Goal: Information Seeking & Learning: Find specific fact

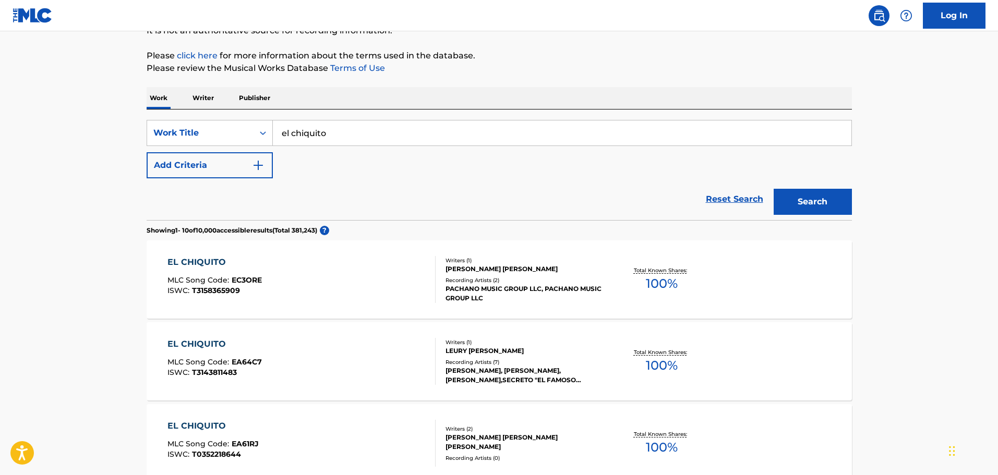
scroll to position [19, 0]
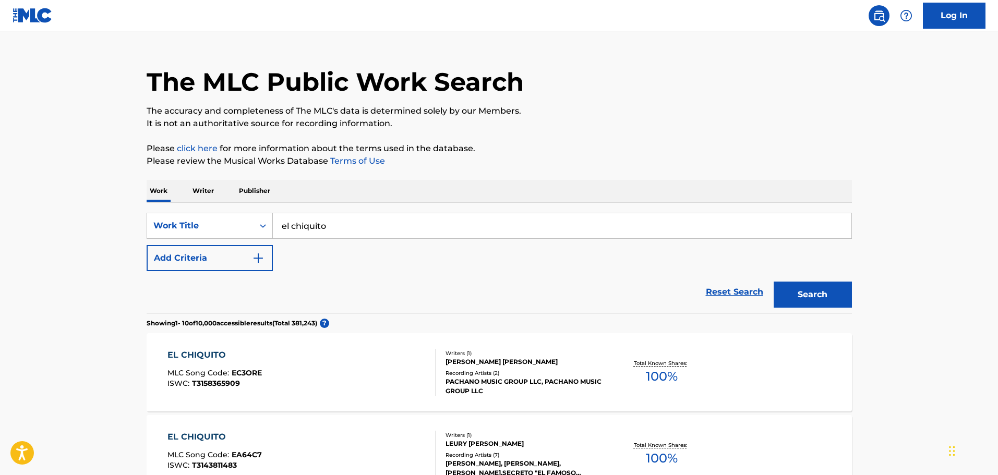
click at [262, 258] on img "Search Form" at bounding box center [258, 258] width 13 height 13
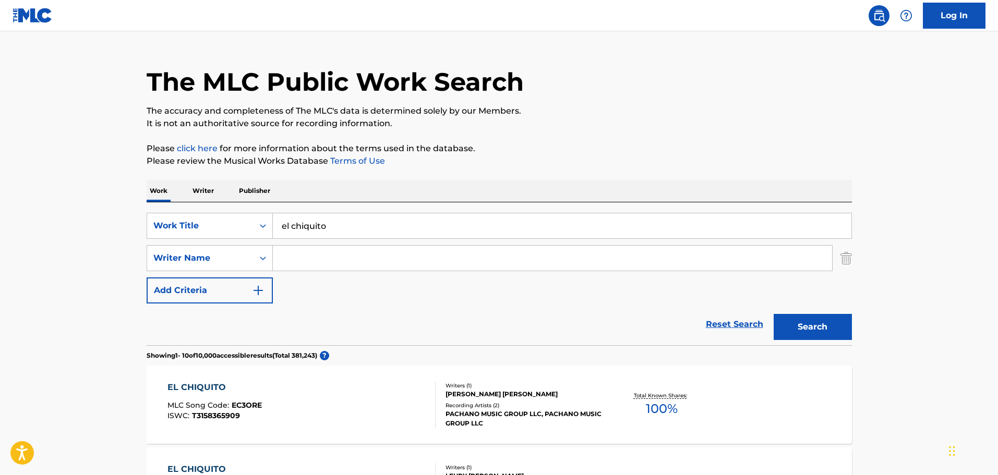
click at [320, 266] on input "Search Form" at bounding box center [552, 258] width 559 height 25
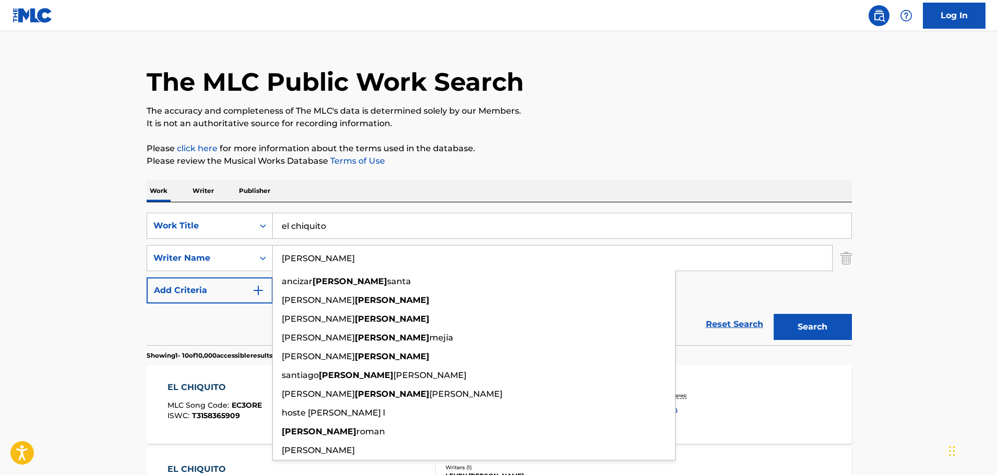
type input "[PERSON_NAME]"
click at [774, 314] on button "Search" at bounding box center [813, 327] width 78 height 26
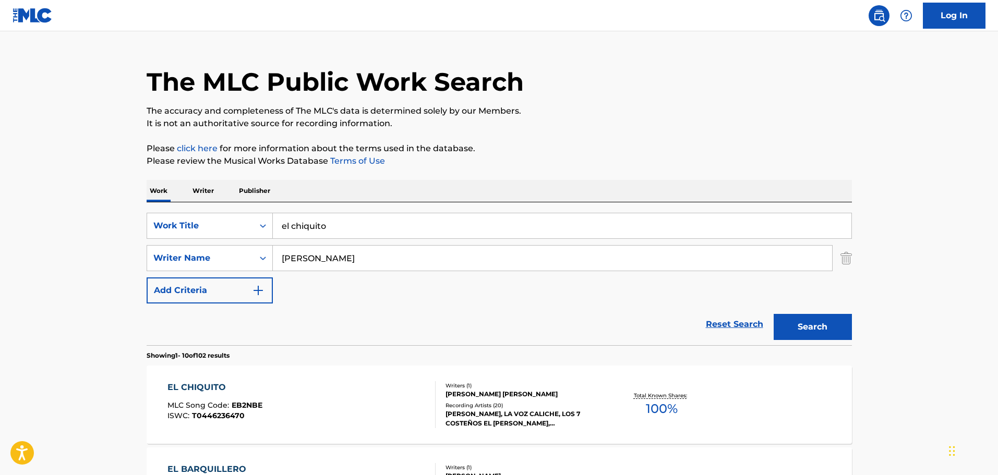
click at [221, 388] on div "EL CHIQUITO" at bounding box center [215, 387] width 95 height 13
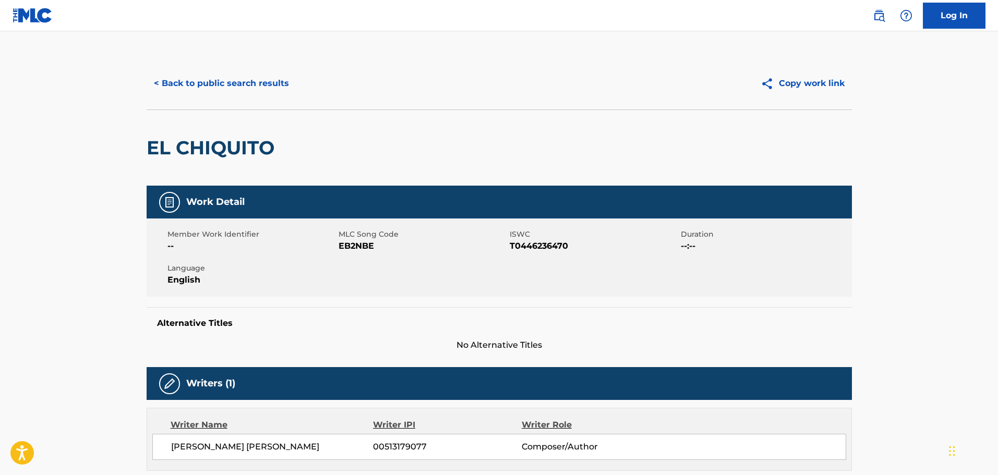
click at [223, 73] on button "< Back to public search results" at bounding box center [222, 83] width 150 height 26
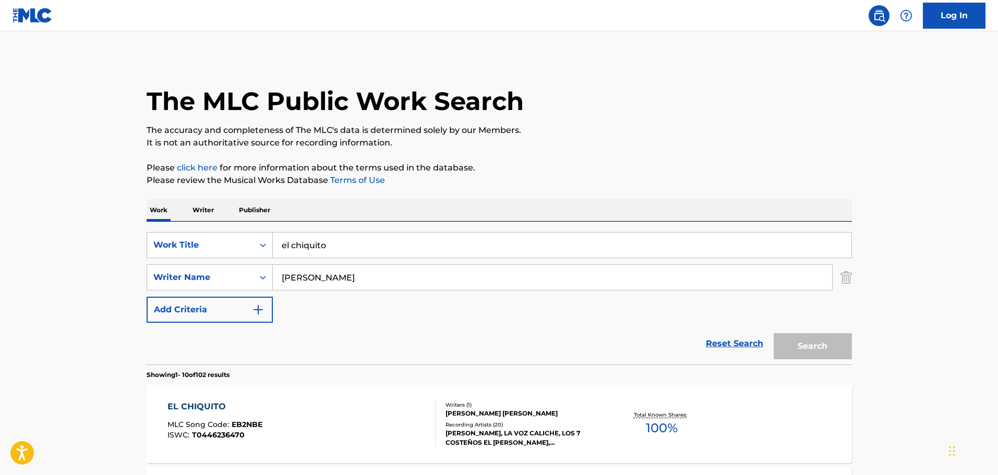
scroll to position [19, 0]
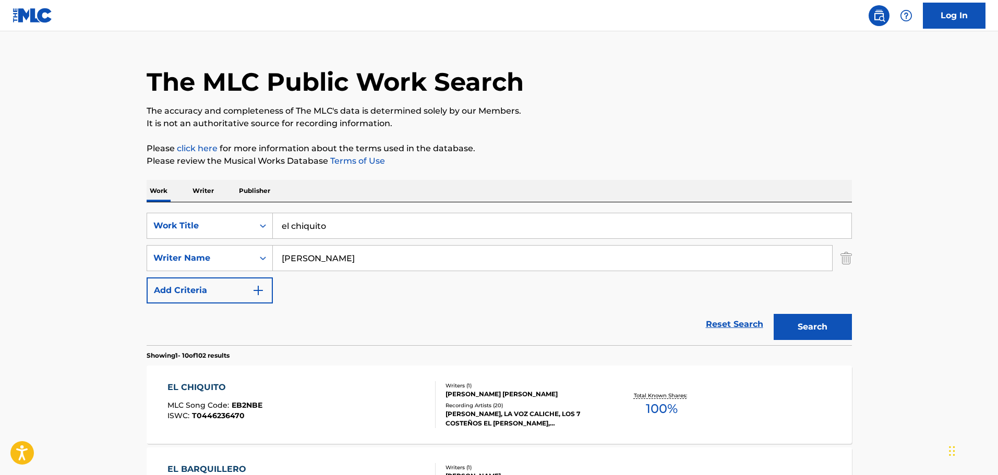
drag, startPoint x: 339, startPoint y: 225, endPoint x: 195, endPoint y: 212, distance: 144.7
click at [199, 213] on div "SearchWithCriteria32004ea5-44d5-42c3-80e5-038b55c66561 Work Title el chiquito" at bounding box center [500, 226] width 706 height 26
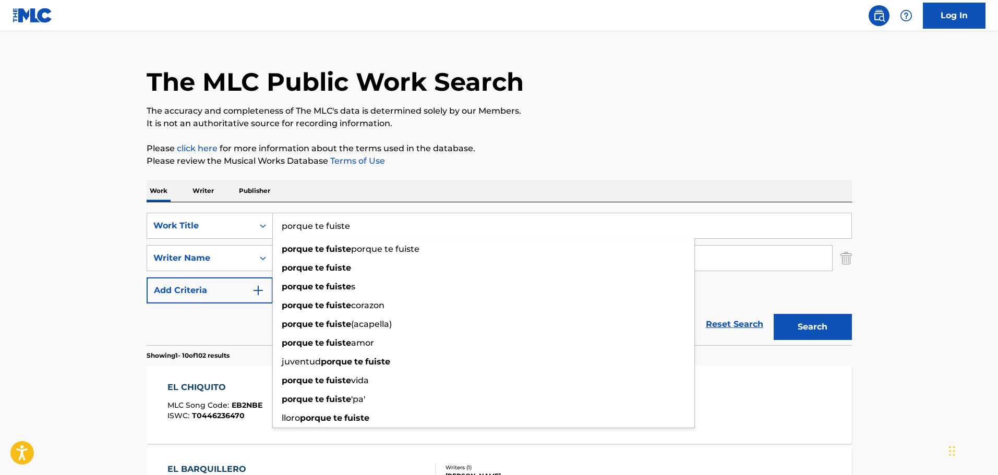
type input "porque te fuiste"
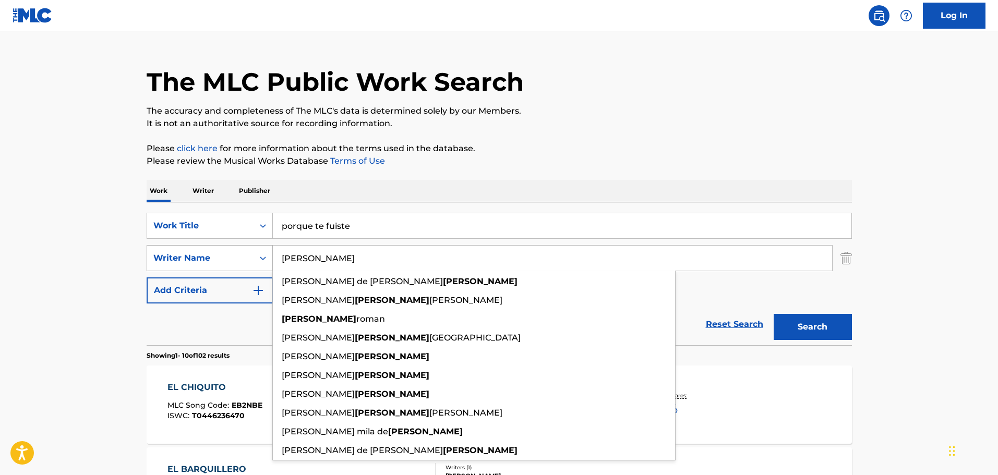
drag, startPoint x: 355, startPoint y: 258, endPoint x: 156, endPoint y: 245, distance: 199.8
click at [168, 250] on div "SearchWithCriteria17b5389c-cc5a-49b6-8594-bea7262cb3fc Writer Name [PERSON_NAME…" at bounding box center [500, 258] width 706 height 26
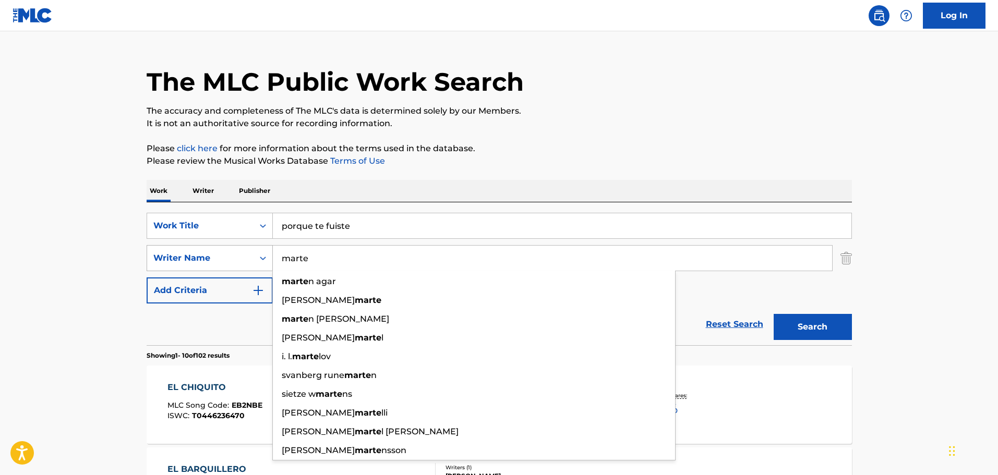
click at [774, 314] on button "Search" at bounding box center [813, 327] width 78 height 26
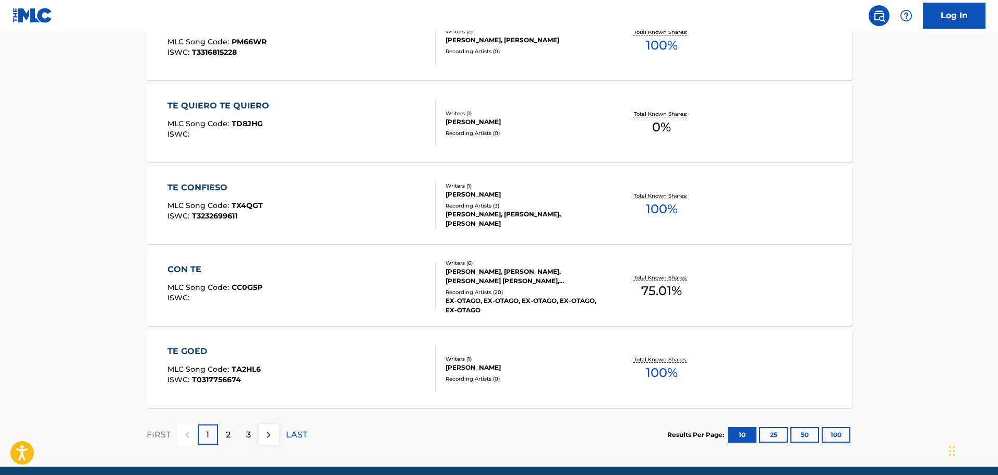
scroll to position [802, 0]
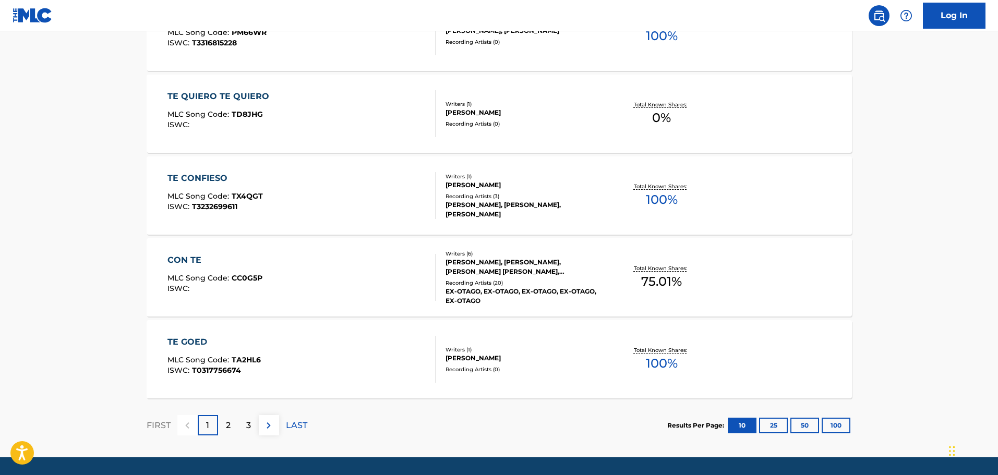
click at [229, 426] on p "2" at bounding box center [228, 426] width 5 height 13
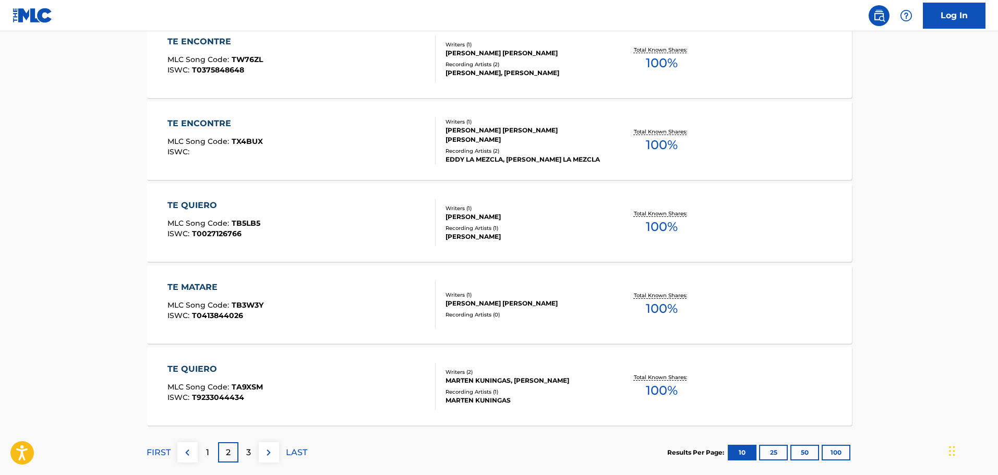
scroll to position [834, 0]
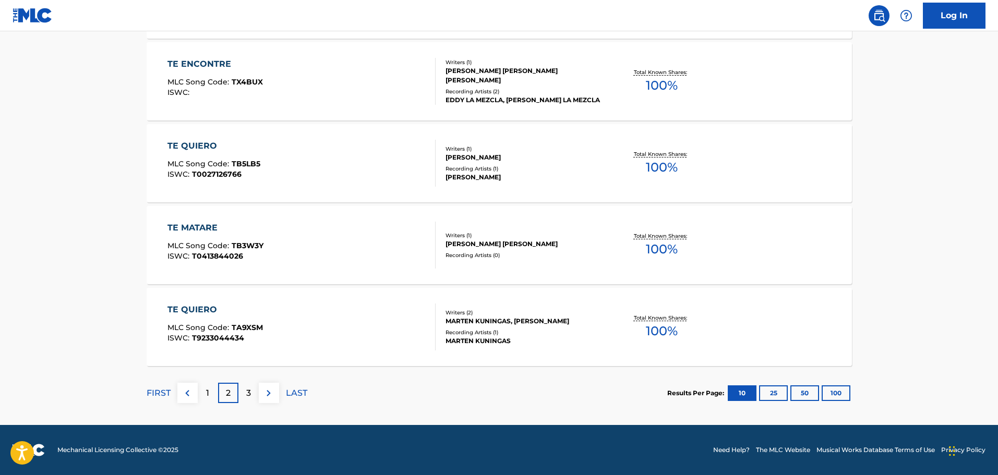
click at [244, 396] on div "3" at bounding box center [248, 393] width 20 height 20
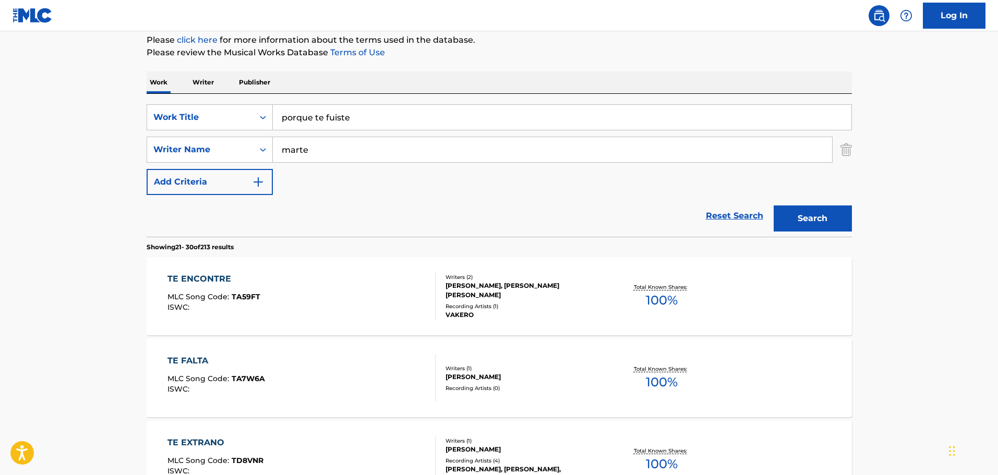
scroll to position [52, 0]
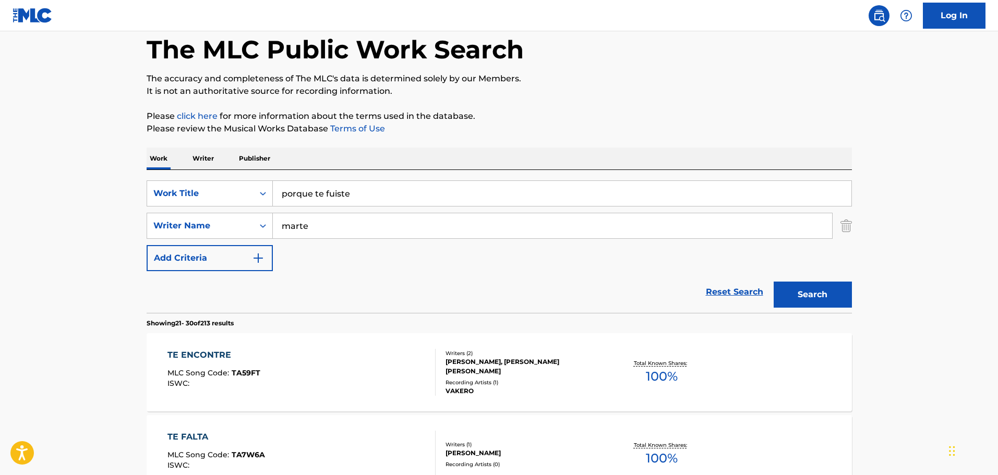
click at [276, 221] on input "marte" at bounding box center [552, 225] width 559 height 25
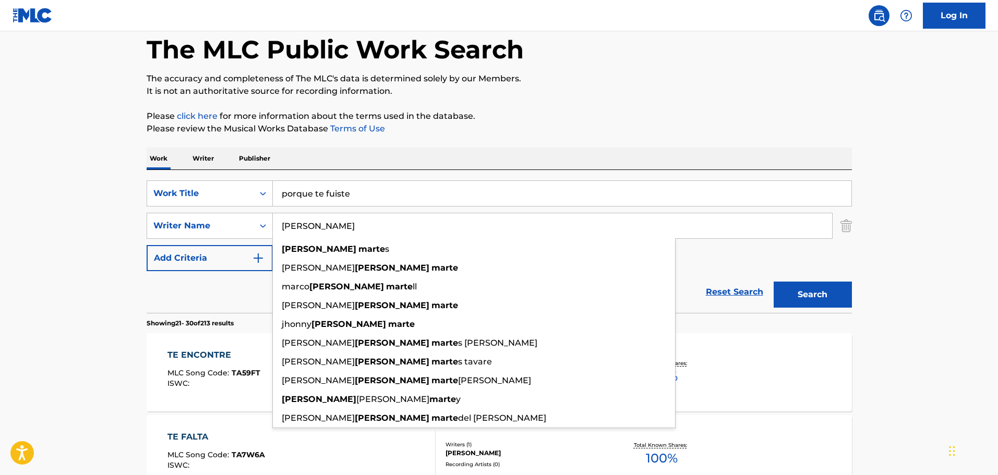
type input "[PERSON_NAME]"
click at [774, 282] on button "Search" at bounding box center [813, 295] width 78 height 26
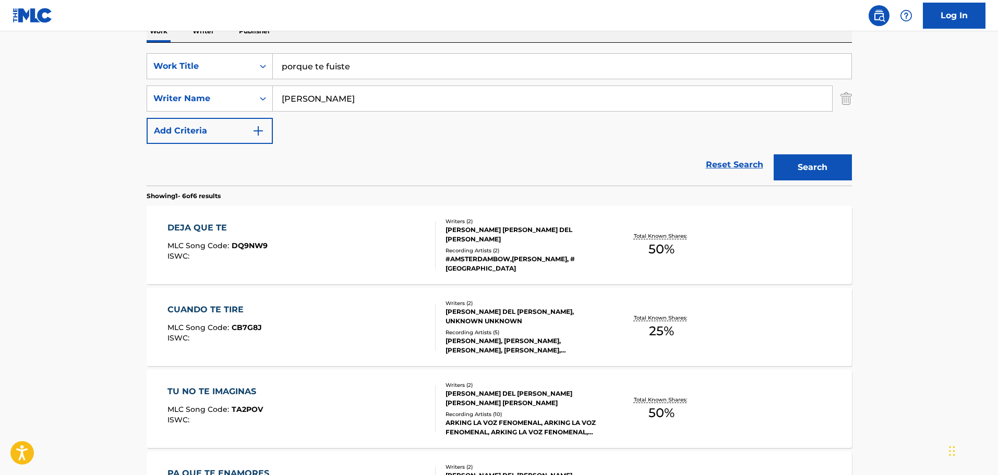
scroll to position [137, 0]
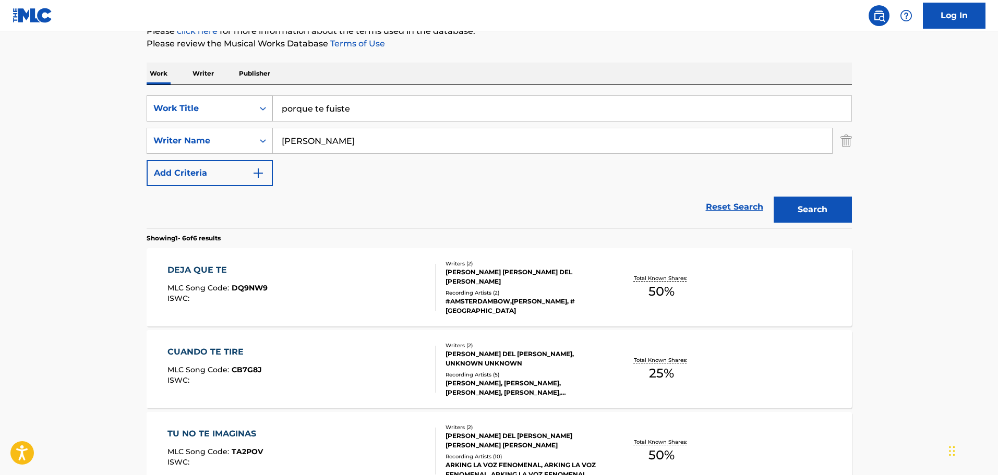
drag, startPoint x: 399, startPoint y: 103, endPoint x: 159, endPoint y: 105, distance: 240.6
click at [161, 105] on div "SearchWithCriteria32004ea5-44d5-42c3-80e5-038b55c66561 Work Title porque te fui…" at bounding box center [500, 108] width 706 height 26
click at [312, 129] on strong "bagabunda" at bounding box center [307, 132] width 50 height 10
type input "bagabunda"
drag, startPoint x: 356, startPoint y: 143, endPoint x: 128, endPoint y: 137, distance: 228.1
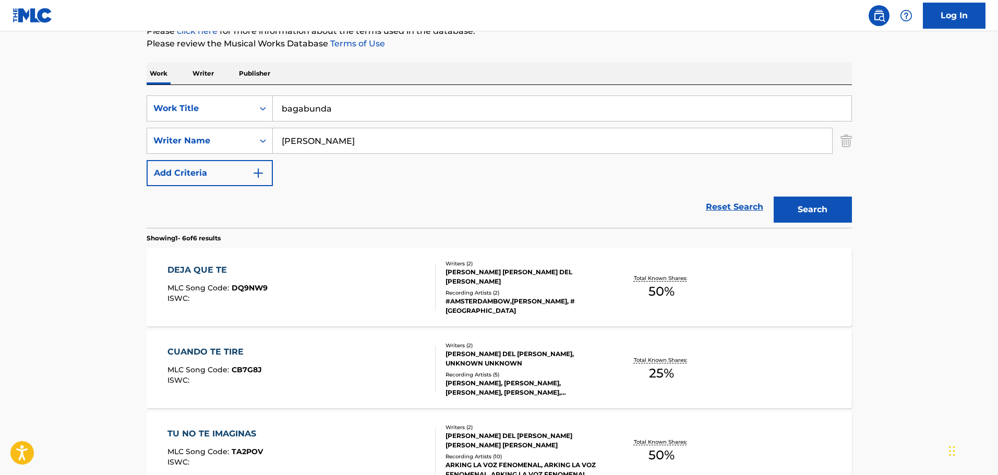
click at [139, 138] on div "The MLC Public Work Search The accuracy and completeness of The MLC's data is d…" at bounding box center [499, 353] width 731 height 865
click at [774, 197] on button "Search" at bounding box center [813, 210] width 78 height 26
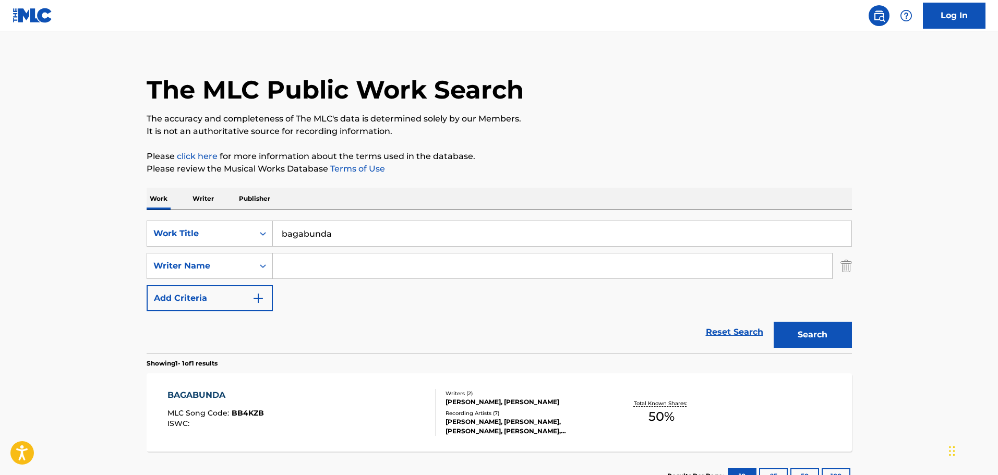
scroll to position [92, 0]
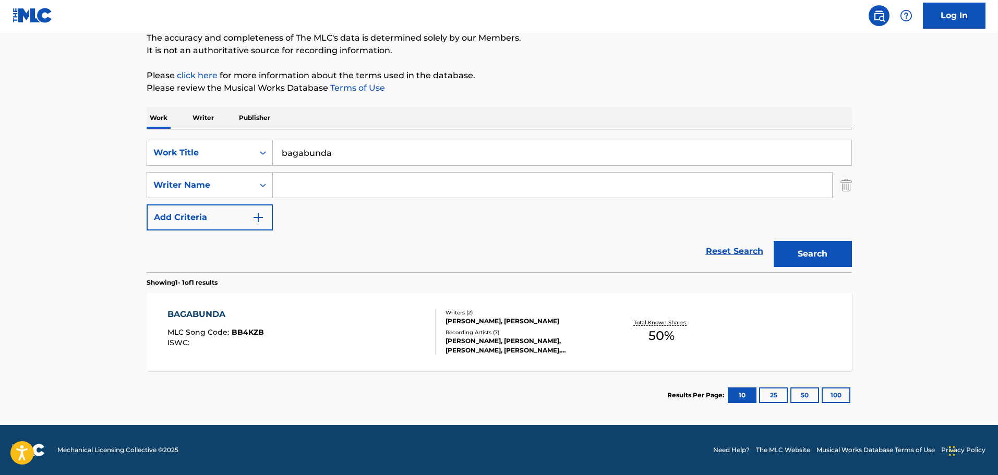
click at [813, 259] on button "Search" at bounding box center [813, 254] width 78 height 26
drag, startPoint x: 365, startPoint y: 154, endPoint x: 186, endPoint y: 156, distance: 179.0
click at [186, 156] on div "SearchWithCriteria32004ea5-44d5-42c3-80e5-038b55c66561 Work Title bagabunda" at bounding box center [500, 153] width 706 height 26
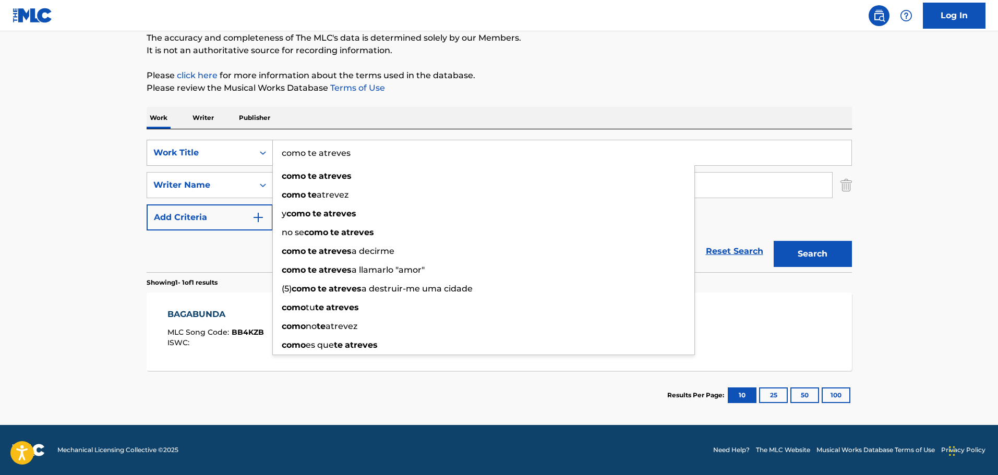
type input "como te atreves"
click at [774, 241] on button "Search" at bounding box center [813, 254] width 78 height 26
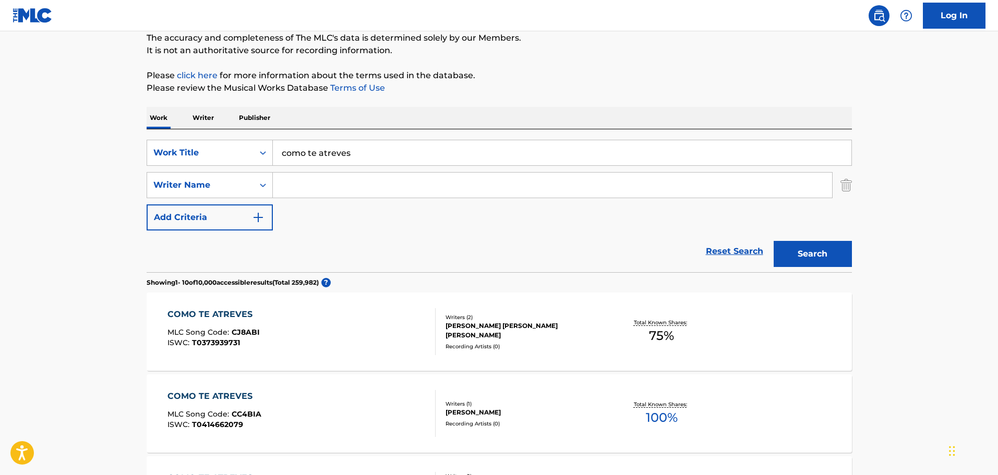
click at [395, 185] on input "Search Form" at bounding box center [552, 185] width 559 height 25
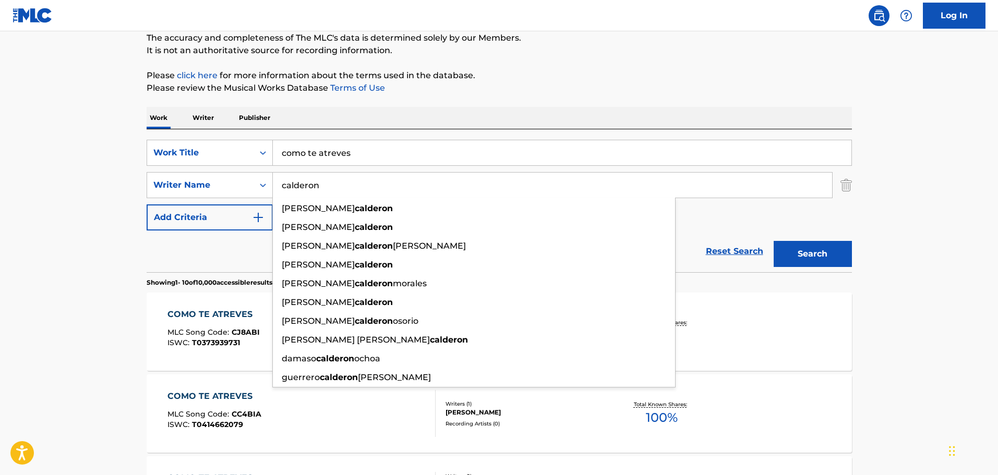
type input "calderon"
click at [774, 241] on button "Search" at bounding box center [813, 254] width 78 height 26
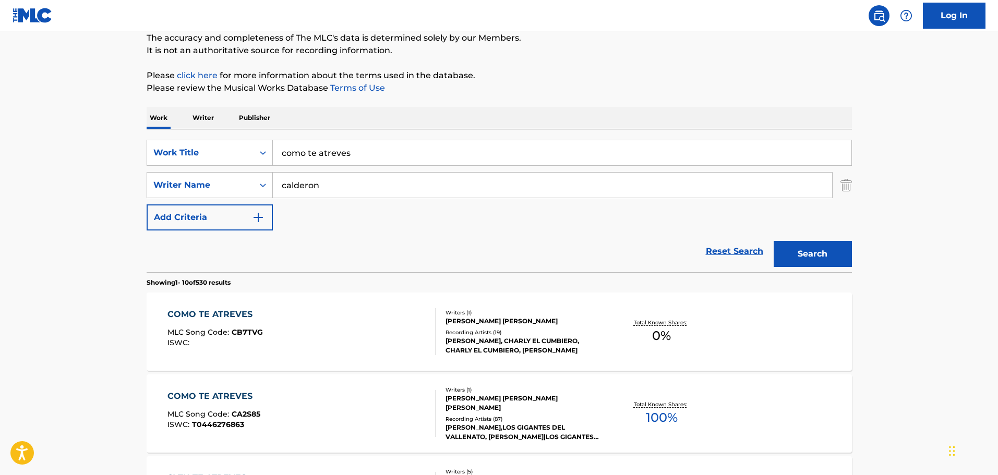
click at [268, 397] on div "COMO TE ATREVES MLC Song Code : CA2S85 ISWC : T0446276863" at bounding box center [302, 413] width 268 height 47
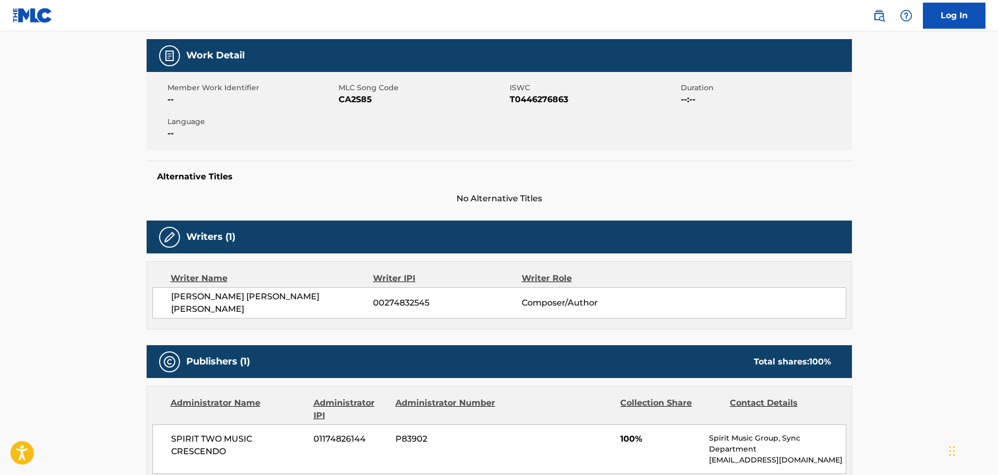
scroll to position [104, 0]
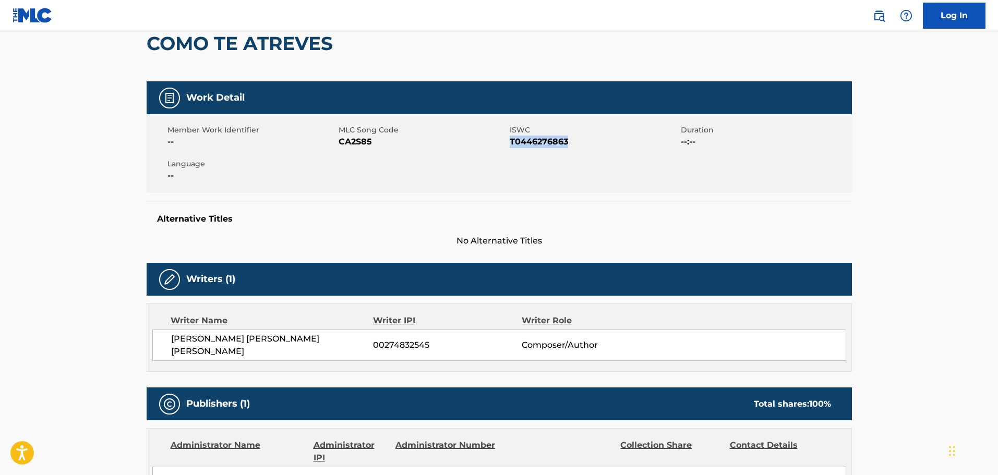
drag, startPoint x: 569, startPoint y: 145, endPoint x: 510, endPoint y: 146, distance: 59.0
click at [510, 146] on span "T0446276863" at bounding box center [594, 142] width 169 height 13
copy span "T0446276863"
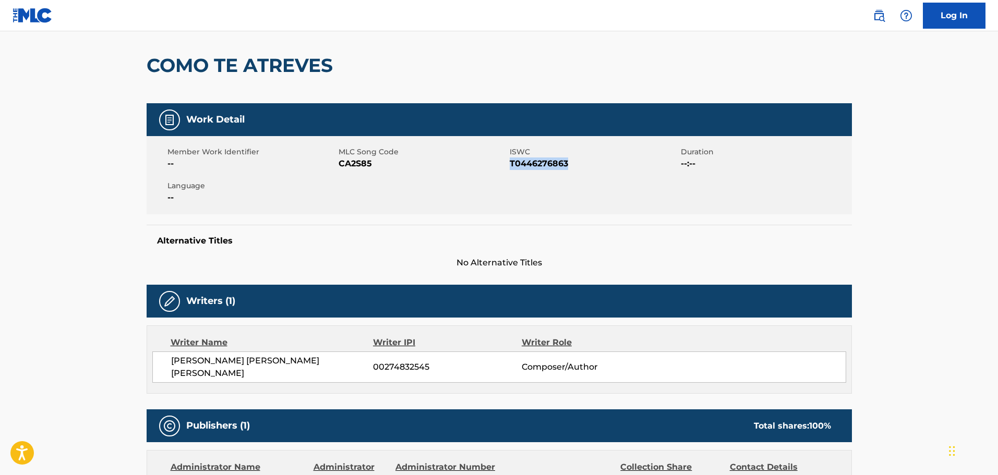
scroll to position [0, 0]
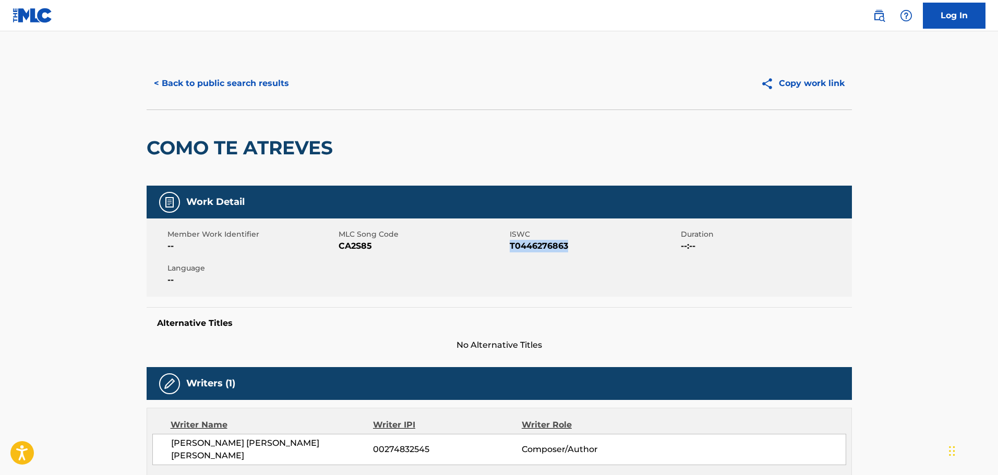
click at [175, 81] on button "< Back to public search results" at bounding box center [222, 83] width 150 height 26
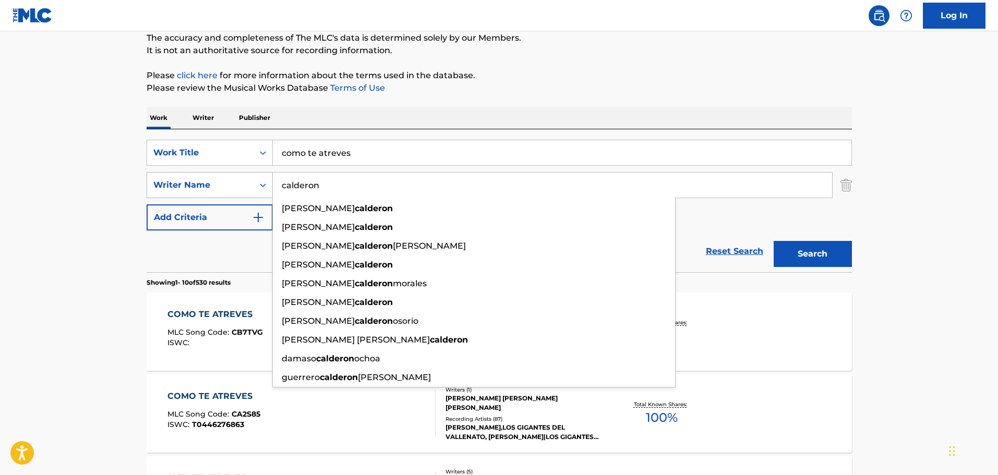
drag, startPoint x: 360, startPoint y: 181, endPoint x: 169, endPoint y: 188, distance: 191.7
click at [169, 188] on div "SearchWithCriteria17b5389c-cc5a-49b6-8594-bea7262cb3fc Writer Name [PERSON_NAME…" at bounding box center [500, 185] width 706 height 26
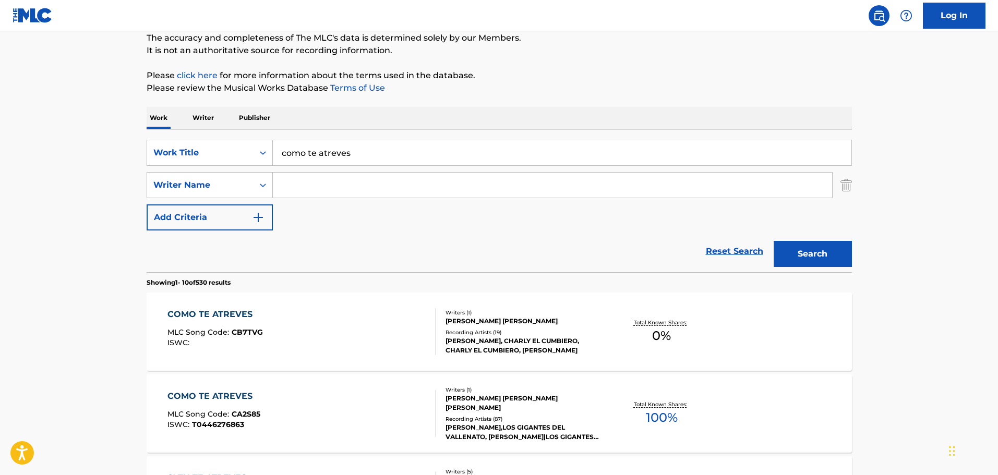
drag, startPoint x: 353, startPoint y: 152, endPoint x: -82, endPoint y: 157, distance: 435.8
click at [0, 157] on html "Accessibility Screen-Reader Guide, Feedback, and Issue Reporting | New window C…" at bounding box center [499, 145] width 998 height 475
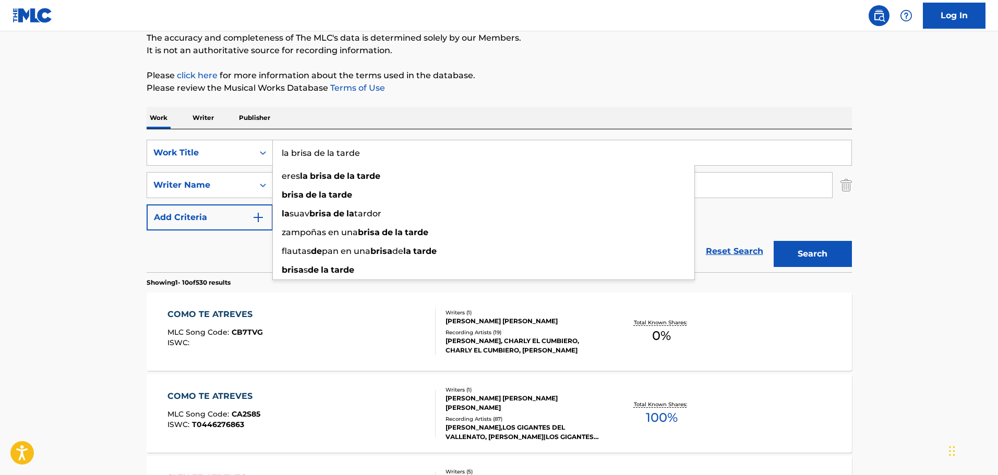
click at [774, 241] on button "Search" at bounding box center [813, 254] width 78 height 26
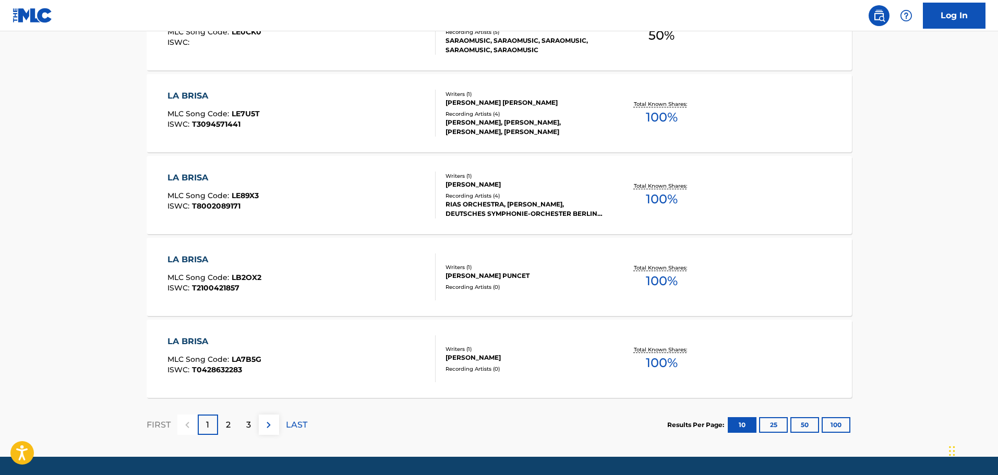
scroll to position [823, 0]
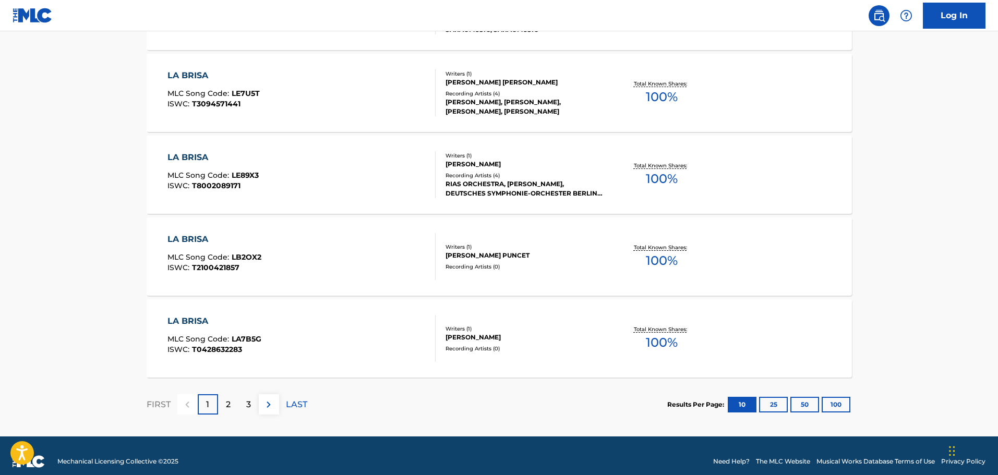
click at [230, 406] on p "2" at bounding box center [228, 405] width 5 height 13
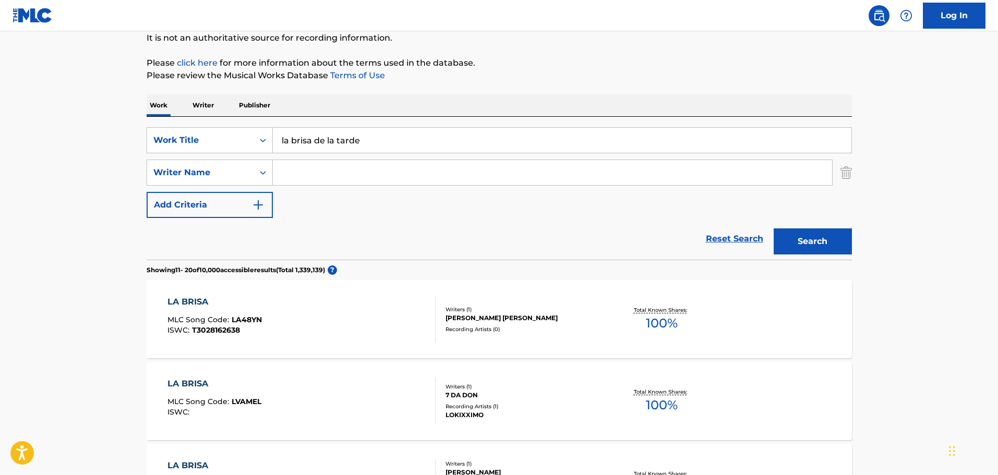
scroll to position [0, 0]
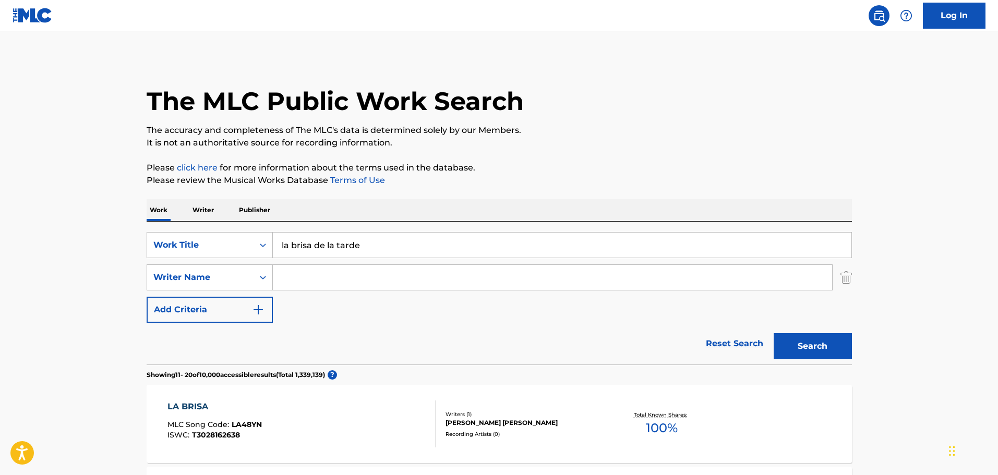
drag, startPoint x: 378, startPoint y: 249, endPoint x: 102, endPoint y: 238, distance: 276.8
type input "por el tronco"
click at [774, 333] on button "Search" at bounding box center [813, 346] width 78 height 26
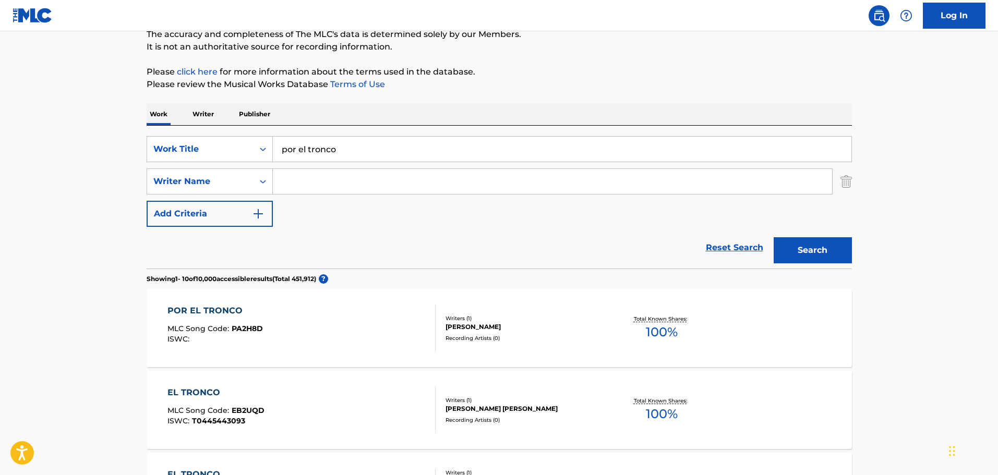
scroll to position [104, 0]
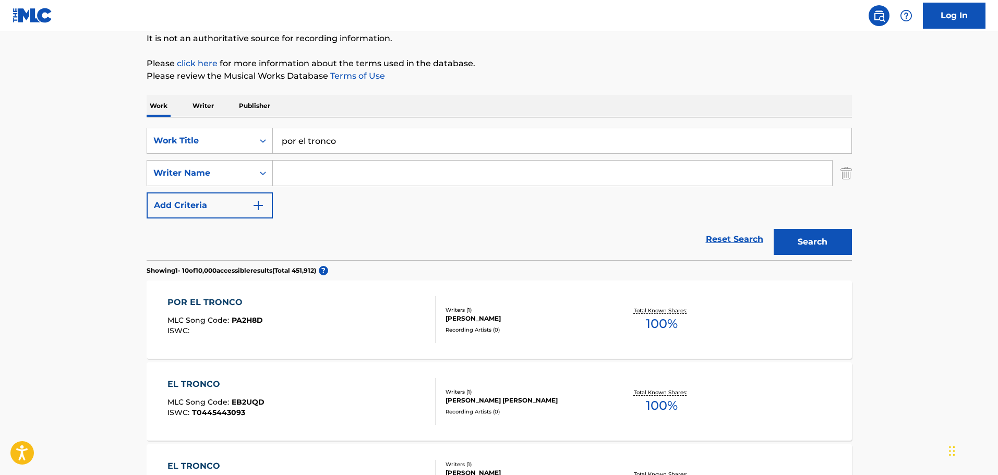
click at [213, 303] on div "POR EL TRONCO" at bounding box center [215, 302] width 95 height 13
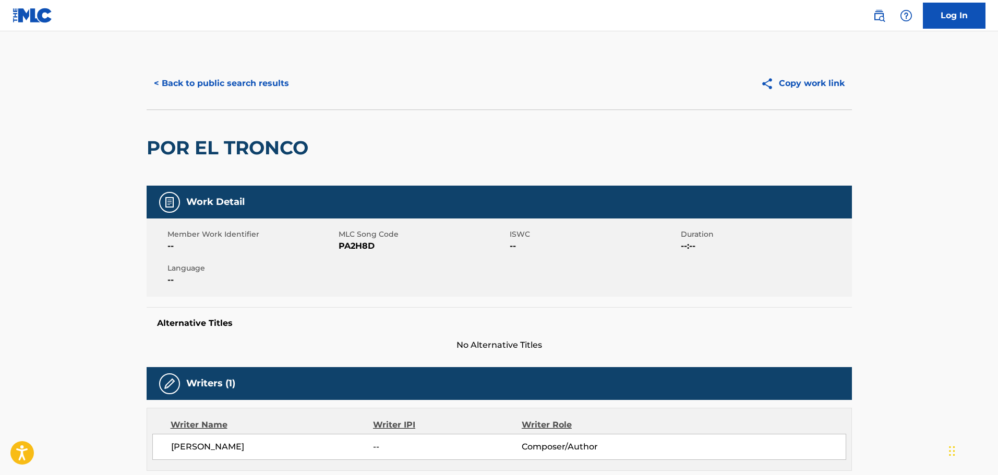
click at [200, 81] on button "< Back to public search results" at bounding box center [222, 83] width 150 height 26
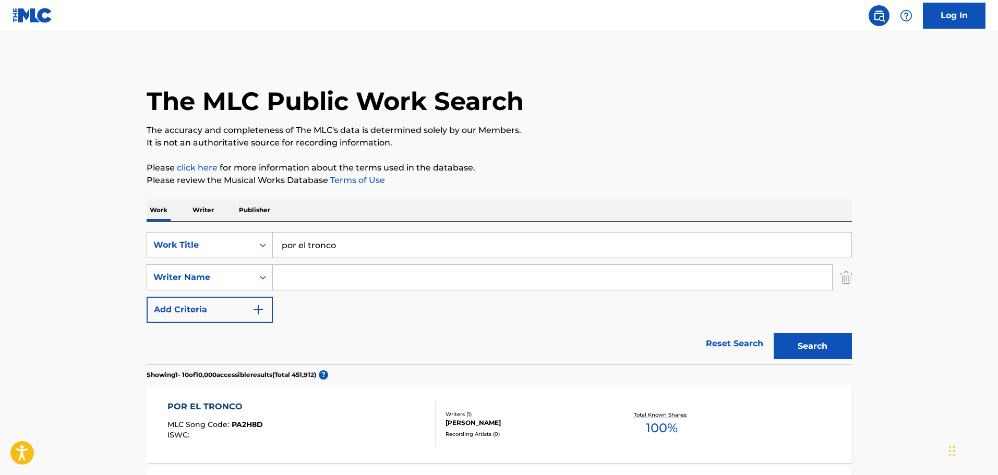
scroll to position [104, 0]
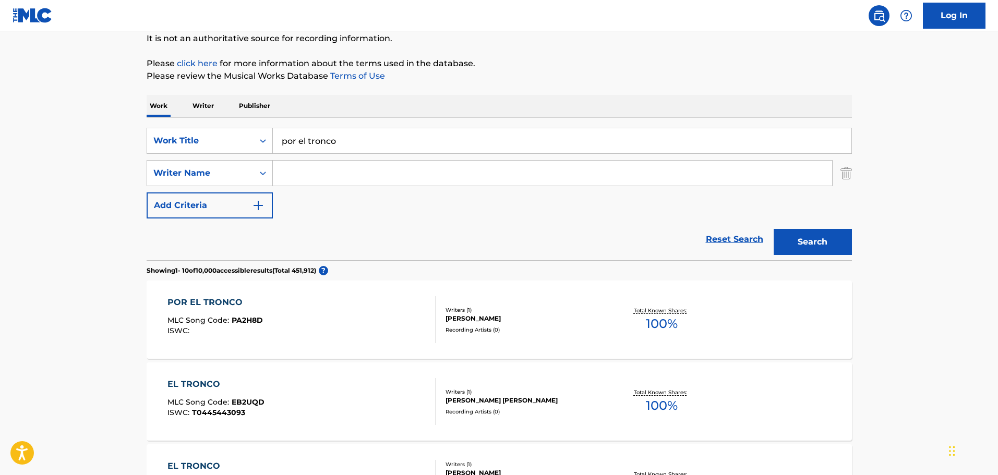
drag, startPoint x: 356, startPoint y: 133, endPoint x: 239, endPoint y: 126, distance: 117.6
click at [237, 127] on div "SearchWithCriteria32004ea5-44d5-42c3-80e5-038b55c66561 Work Title por el tronco…" at bounding box center [500, 188] width 706 height 143
paste input "virgen de la alta [PERSON_NAME]"
type input "virgen de la alta [PERSON_NAME]"
click at [837, 242] on button "Search" at bounding box center [813, 242] width 78 height 26
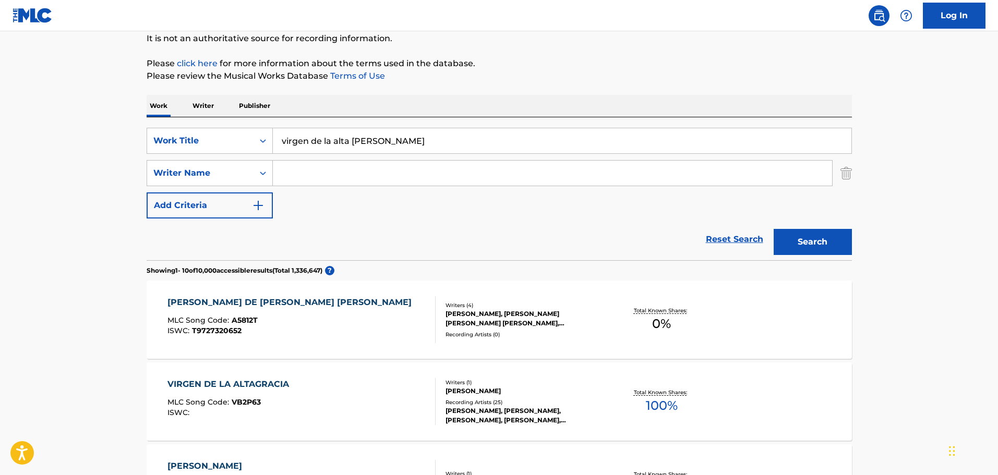
click at [279, 380] on div "VIRGEN DE LA ALTAGRACIA" at bounding box center [231, 384] width 127 height 13
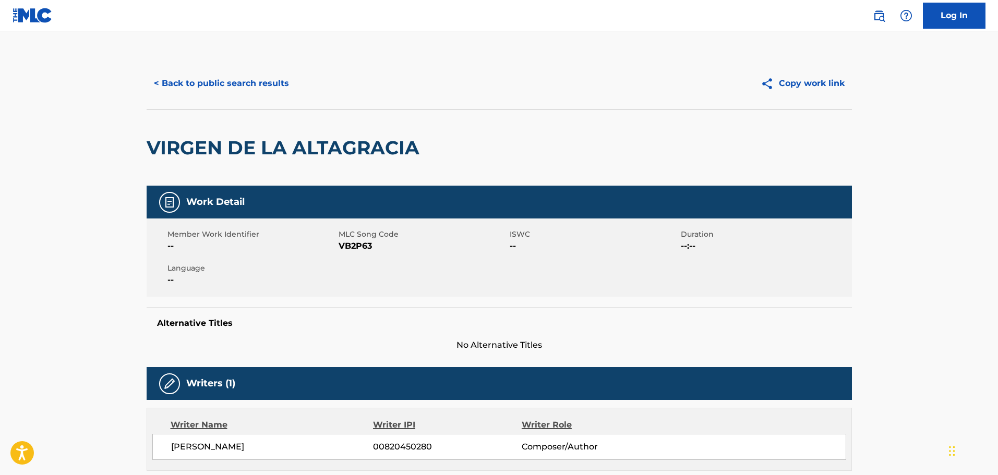
click at [267, 84] on button "< Back to public search results" at bounding box center [222, 83] width 150 height 26
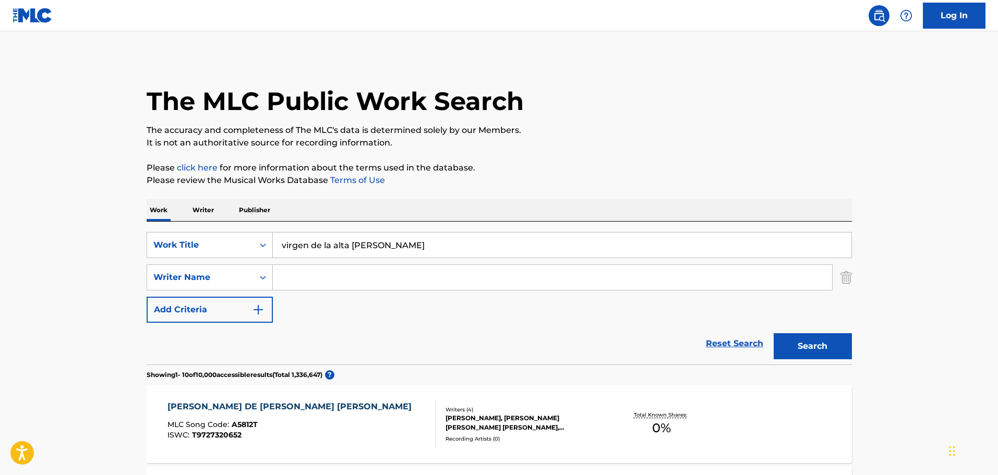
scroll to position [104, 0]
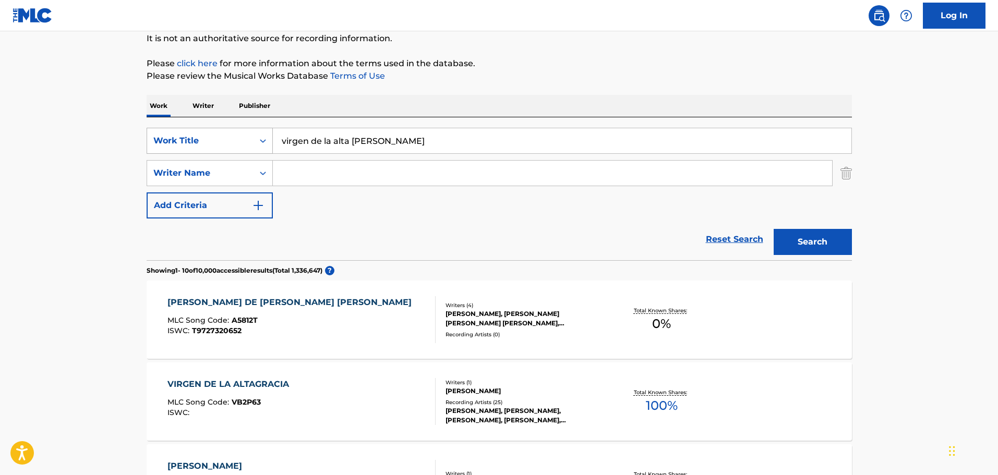
drag, startPoint x: 406, startPoint y: 147, endPoint x: 216, endPoint y: 138, distance: 190.1
click at [221, 140] on div "SearchWithCriteria32004ea5-44d5-42c3-80e5-038b55c66561 Work Title virgen de la …" at bounding box center [500, 141] width 706 height 26
paste input "la brisa de la tarde"
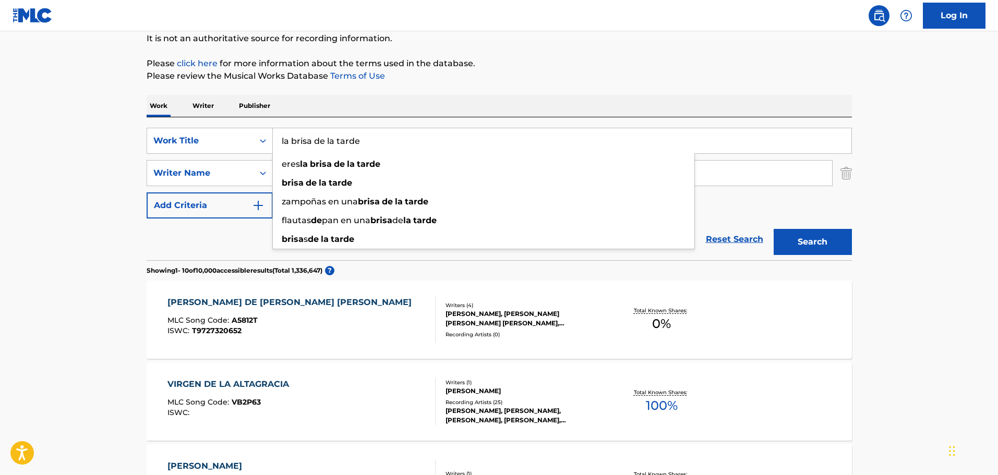
type input "la brisa de la tarde"
click at [774, 229] on button "Search" at bounding box center [813, 242] width 78 height 26
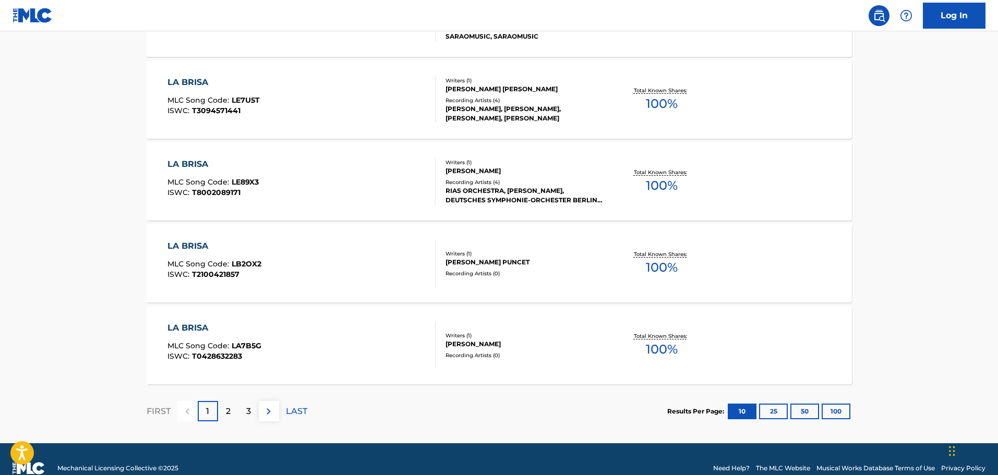
scroll to position [834, 0]
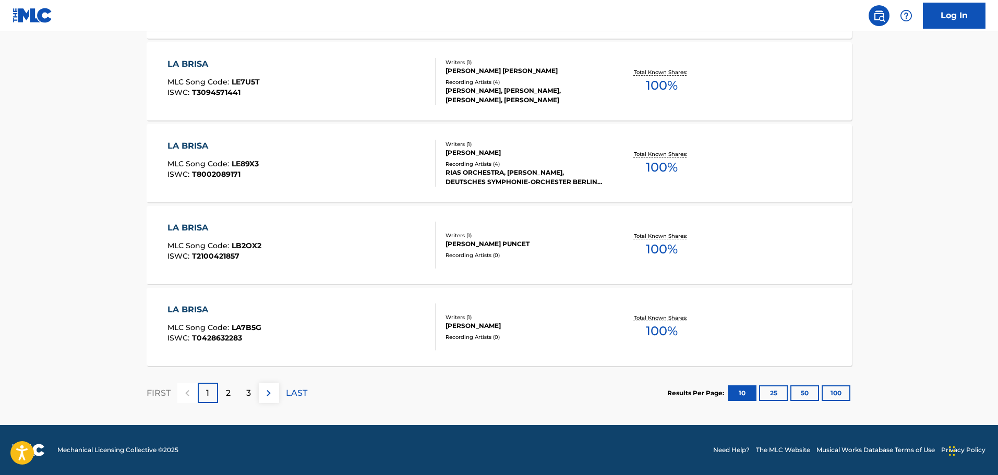
click at [223, 396] on div "2" at bounding box center [228, 393] width 20 height 20
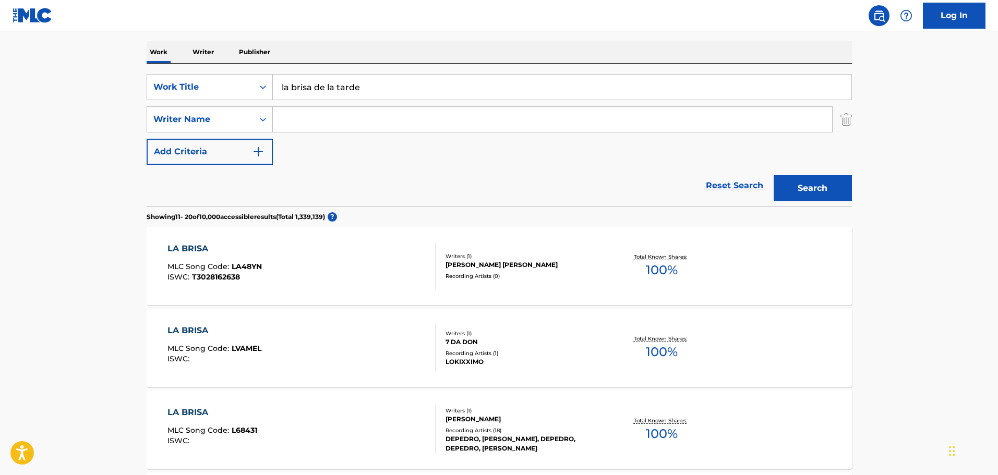
scroll to position [156, 0]
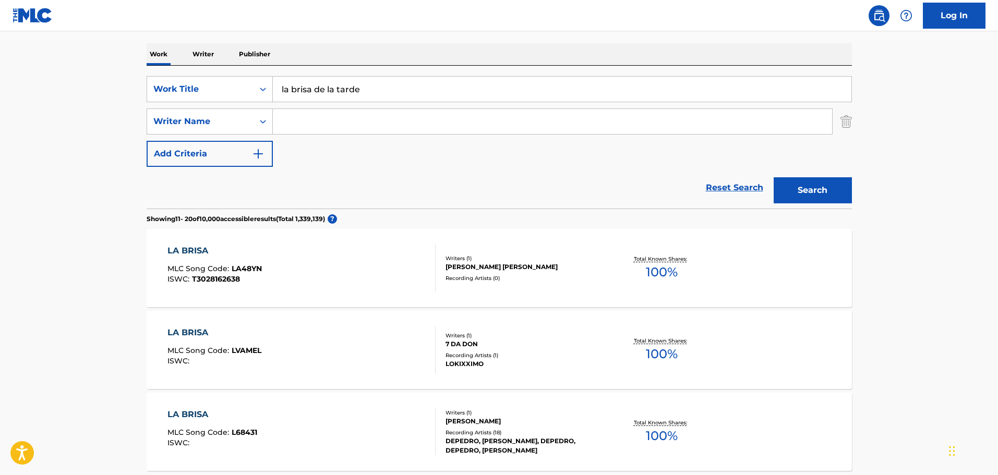
click at [351, 129] on input "Search Form" at bounding box center [552, 121] width 559 height 25
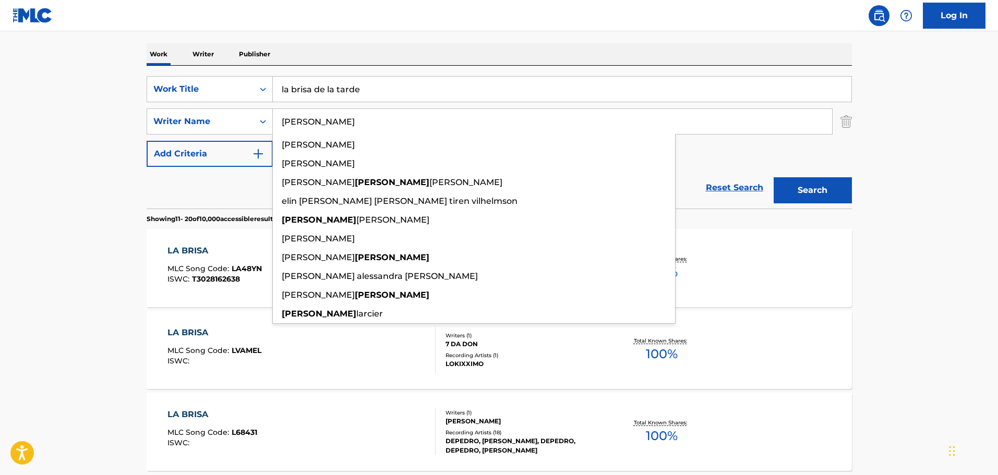
type input "[PERSON_NAME]"
click at [774, 177] on button "Search" at bounding box center [813, 190] width 78 height 26
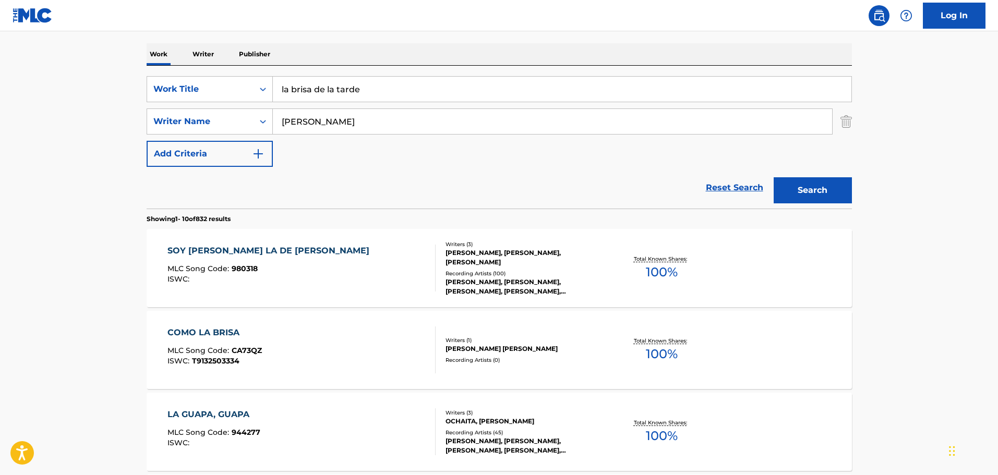
click at [234, 340] on div "COMO LA BRISA MLC Song Code : CA73QZ ISWC : T9132503334" at bounding box center [215, 350] width 94 height 47
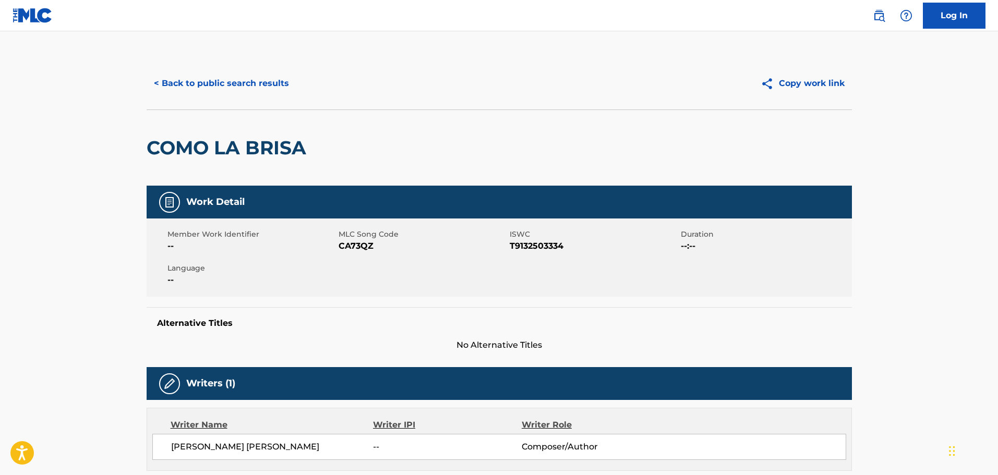
click at [224, 88] on button "< Back to public search results" at bounding box center [222, 83] width 150 height 26
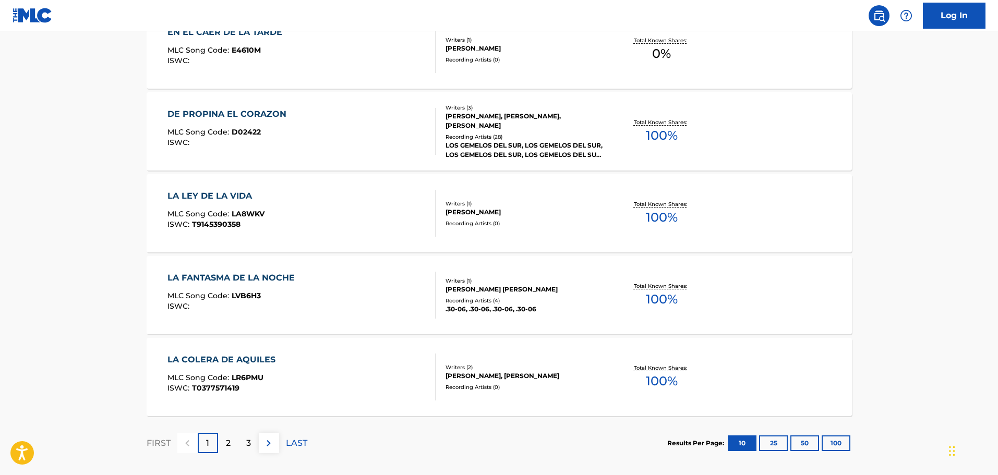
scroll to position [834, 0]
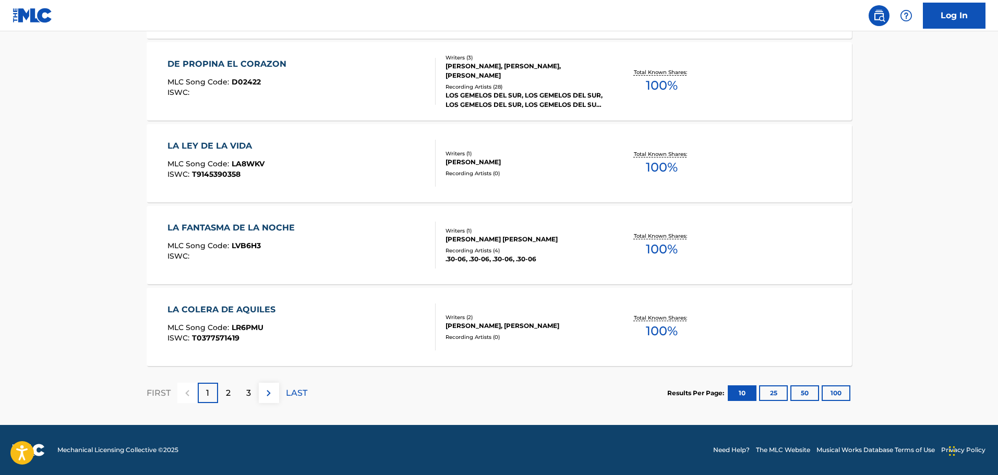
click at [231, 392] on div "2" at bounding box center [228, 393] width 20 height 20
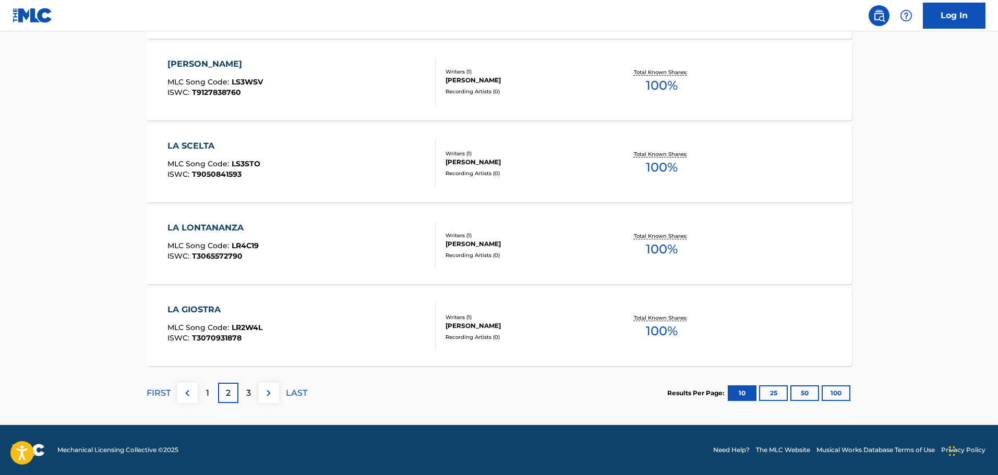
click at [249, 387] on p "3" at bounding box center [248, 393] width 5 height 13
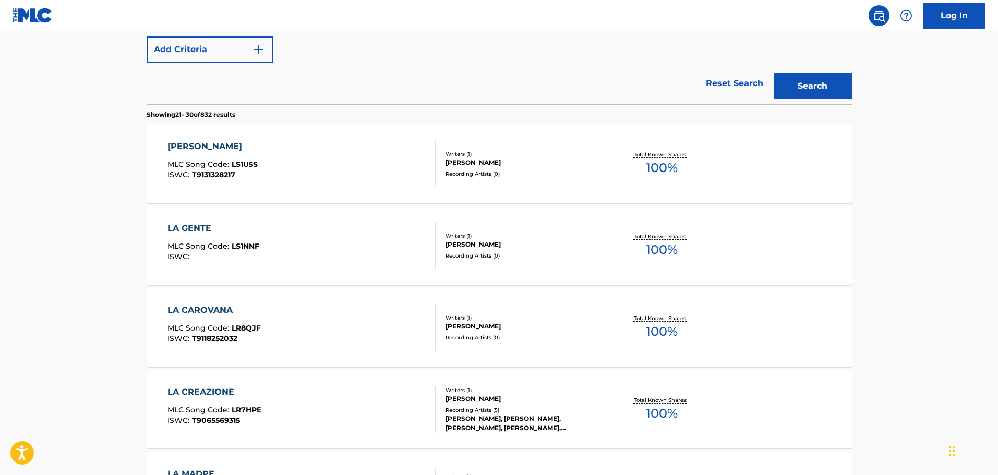
scroll to position [0, 0]
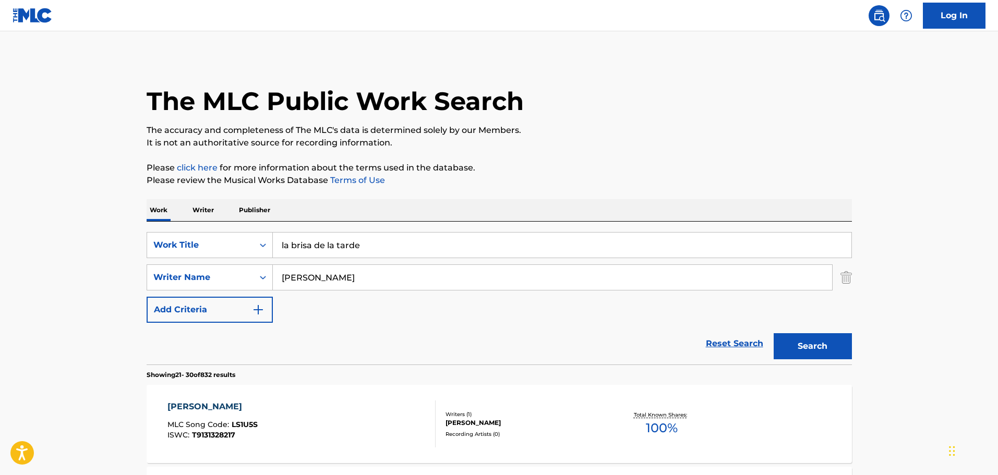
click at [835, 349] on button "Search" at bounding box center [813, 346] width 78 height 26
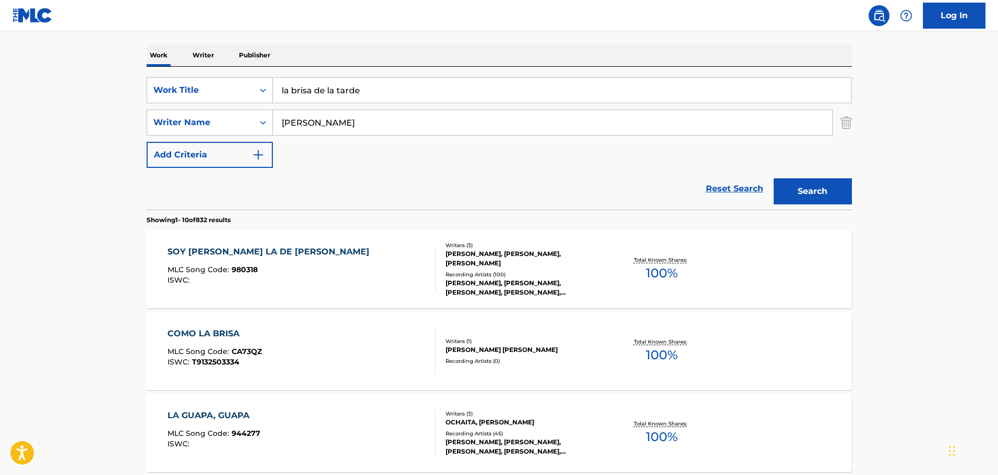
scroll to position [157, 0]
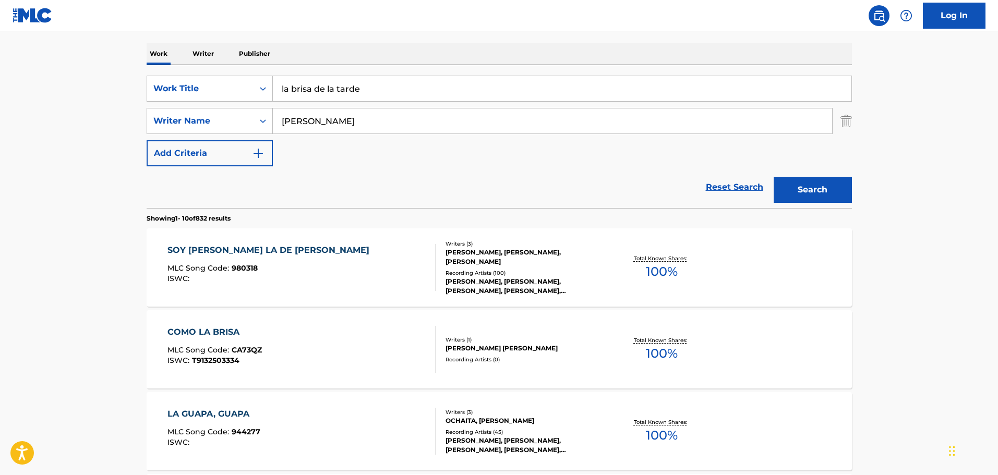
click at [258, 360] on div "ISWC : T9132503334" at bounding box center [215, 361] width 94 height 8
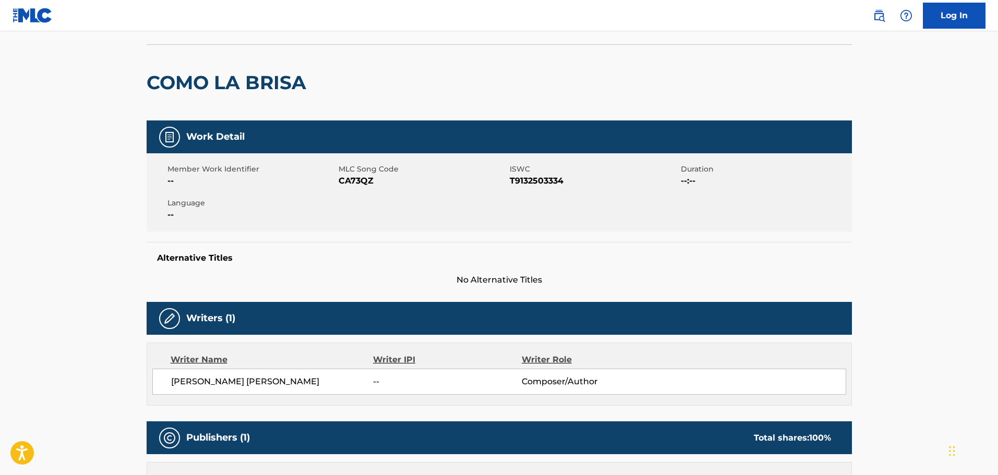
scroll to position [52, 0]
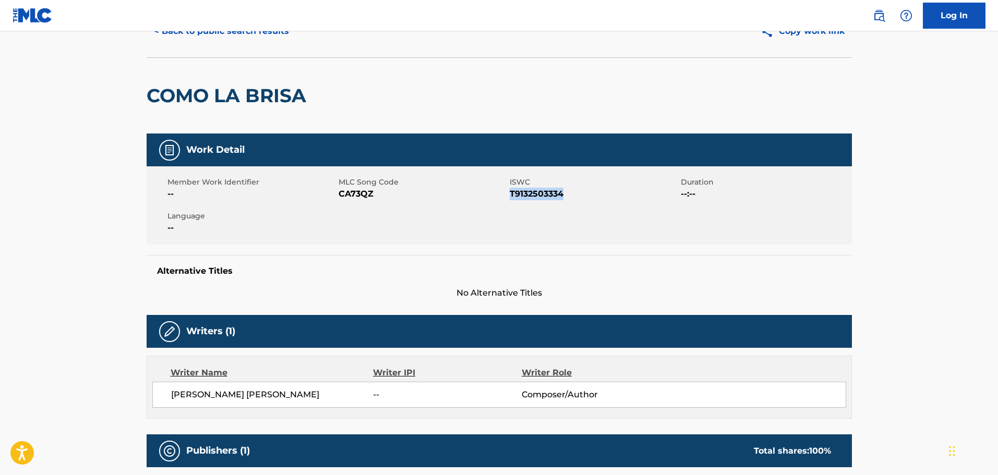
drag, startPoint x: 566, startPoint y: 197, endPoint x: 512, endPoint y: 203, distance: 54.6
click at [512, 203] on div "Member Work Identifier -- MLC Song Code CA73QZ ISWC T9132503334 Duration --:-- …" at bounding box center [500, 205] width 706 height 78
copy span "T9132503334"
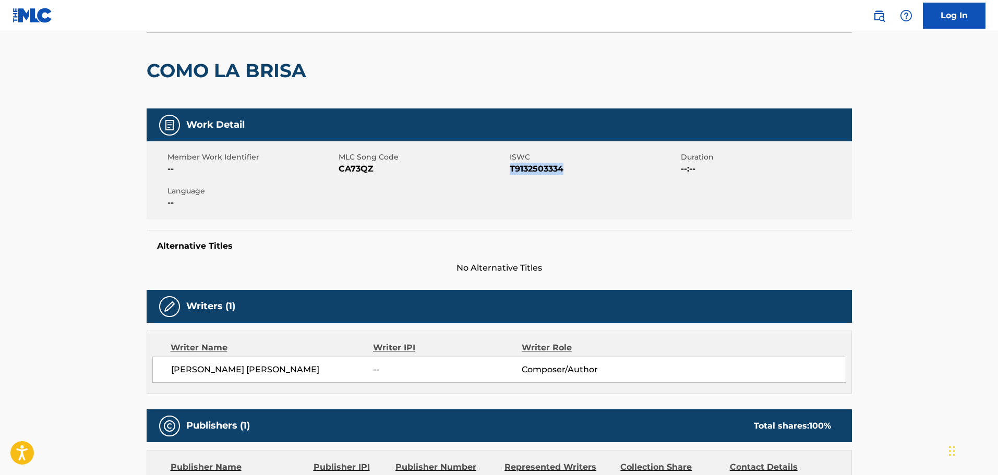
scroll to position [0, 0]
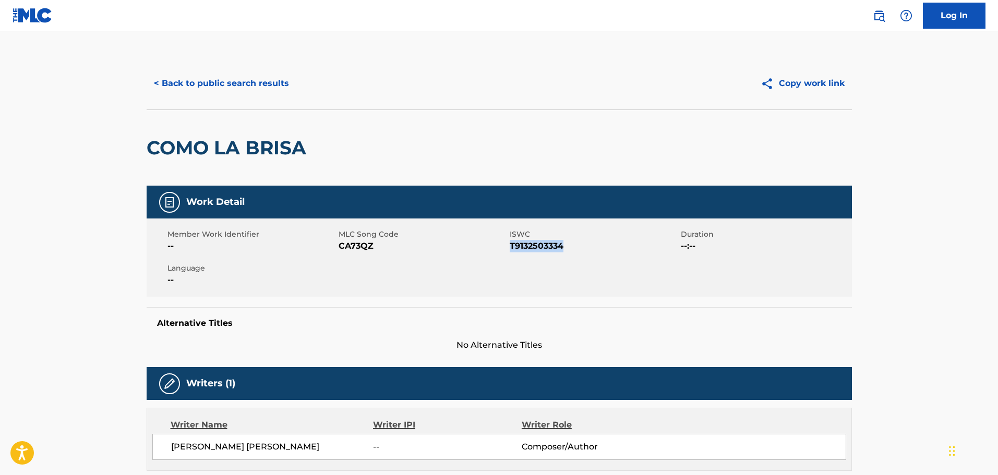
click at [228, 81] on button "< Back to public search results" at bounding box center [222, 83] width 150 height 26
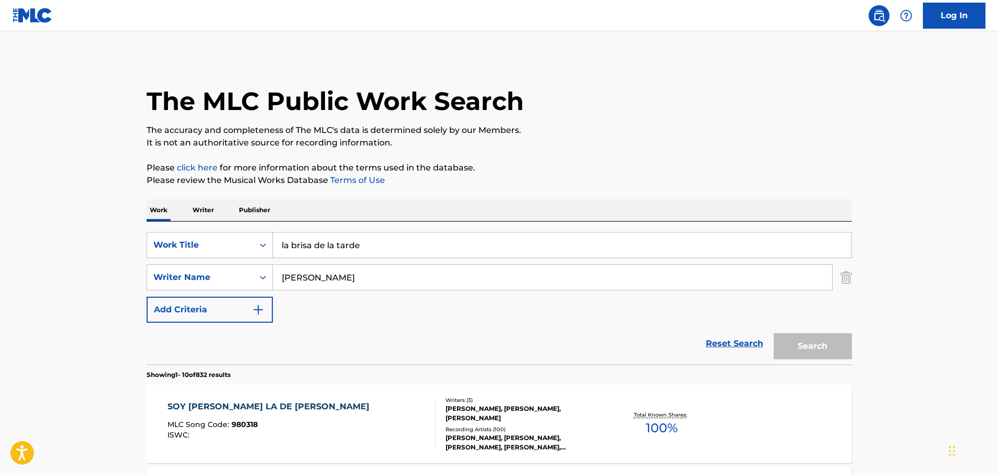
scroll to position [157, 0]
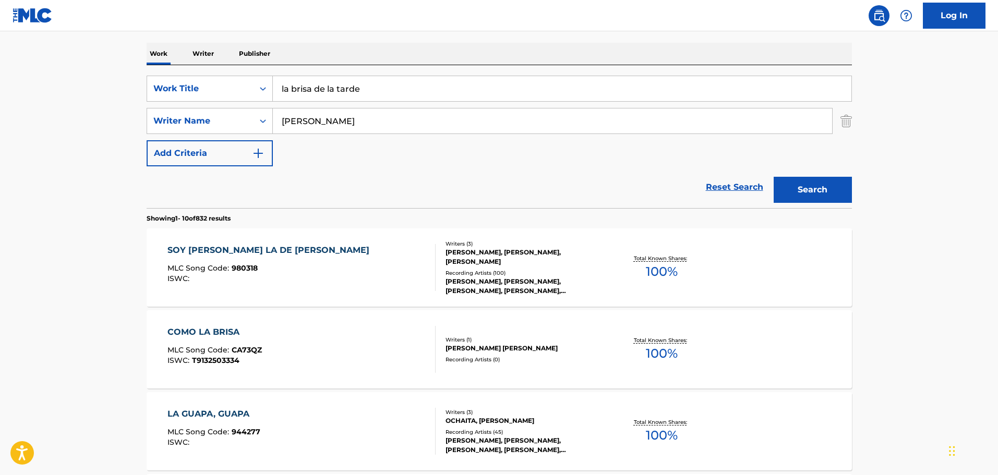
drag, startPoint x: 369, startPoint y: 88, endPoint x: 199, endPoint y: 69, distance: 171.1
click at [199, 69] on div "SearchWithCriteria32004ea5-44d5-42c3-80e5-038b55c66561 Work Title la brisa de l…" at bounding box center [500, 136] width 706 height 143
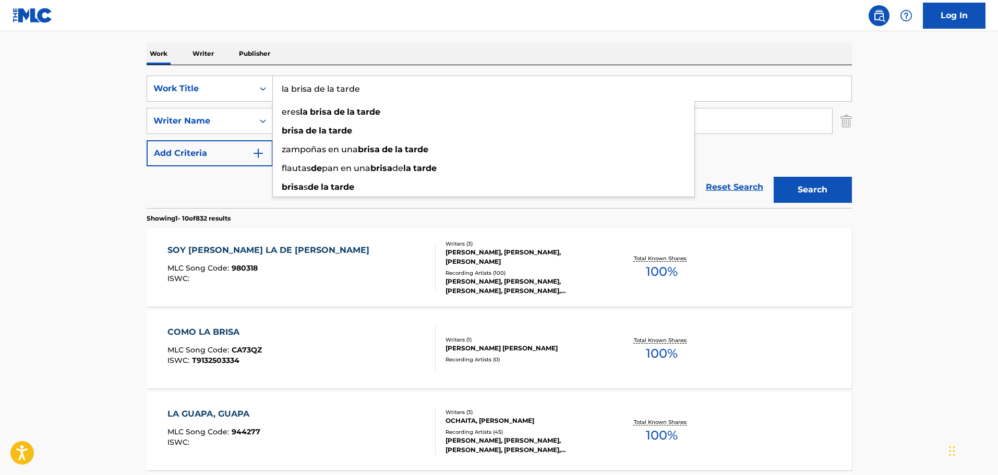
paste input "s mujeres no son de [PERSON_NAME]"
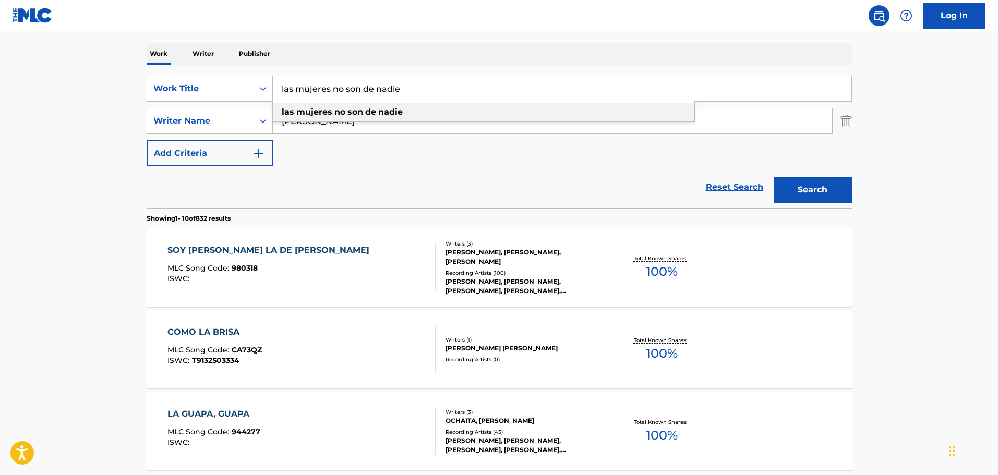
type input "las mujeres no son de nadie"
click at [365, 105] on div "las mujeres no son de nadie" at bounding box center [484, 112] width 422 height 19
drag, startPoint x: 359, startPoint y: 115, endPoint x: 218, endPoint y: 105, distance: 140.7
click at [218, 105] on div "SearchWithCriteria32004ea5-44d5-42c3-80e5-038b55c66561 Work Title las mujeres n…" at bounding box center [500, 121] width 706 height 91
click at [816, 190] on button "Search" at bounding box center [813, 190] width 78 height 26
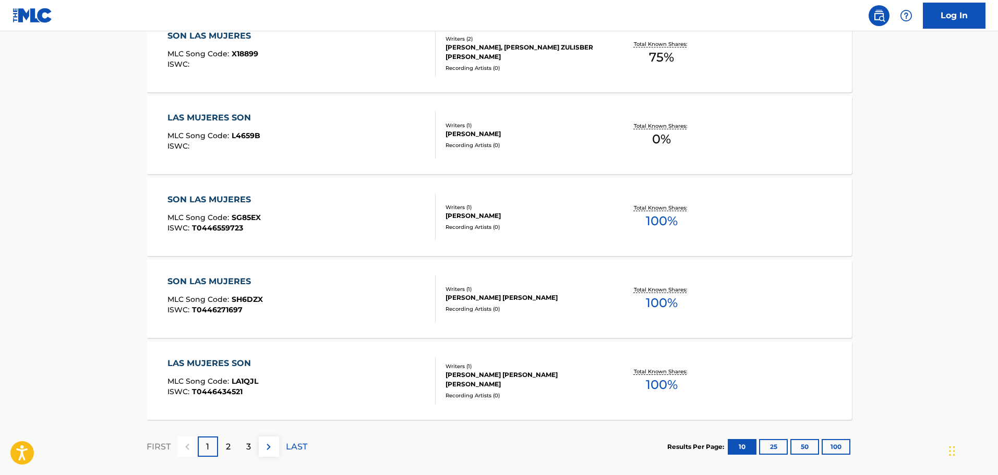
scroll to position [783, 0]
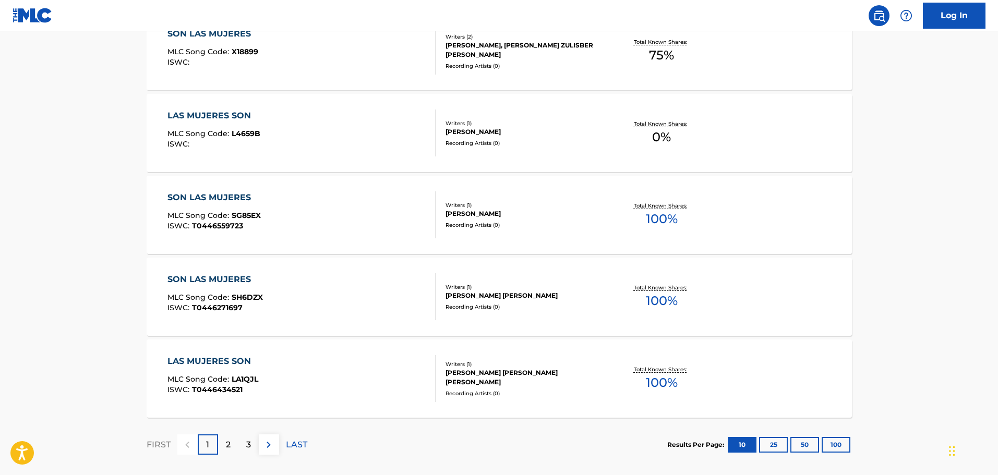
click at [226, 444] on p "2" at bounding box center [228, 445] width 5 height 13
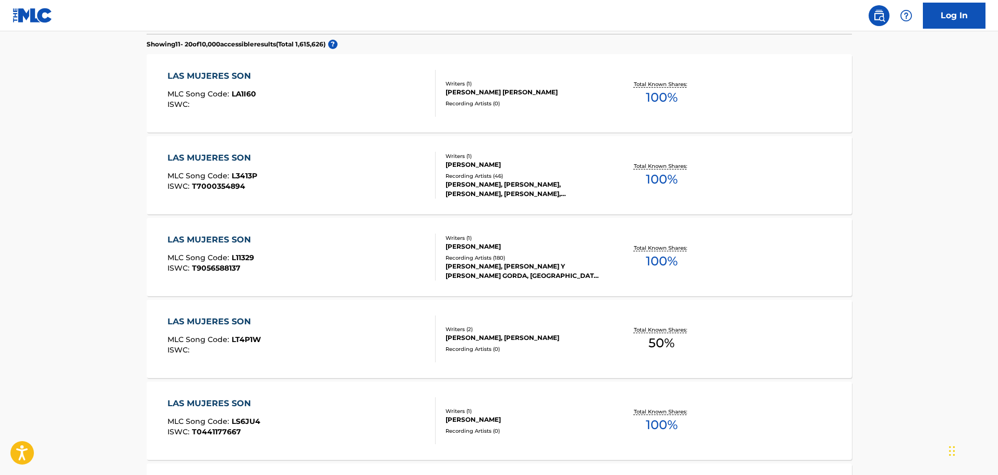
scroll to position [313, 0]
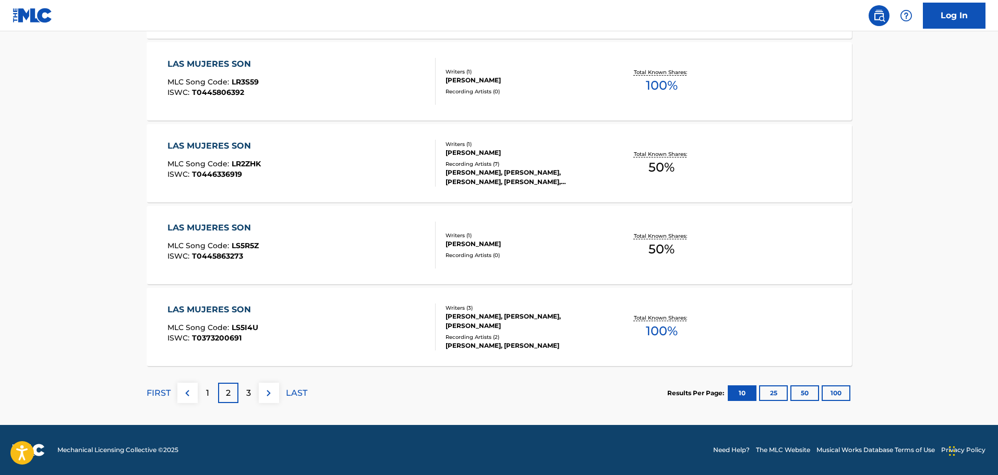
click at [246, 392] on p "3" at bounding box center [248, 393] width 5 height 13
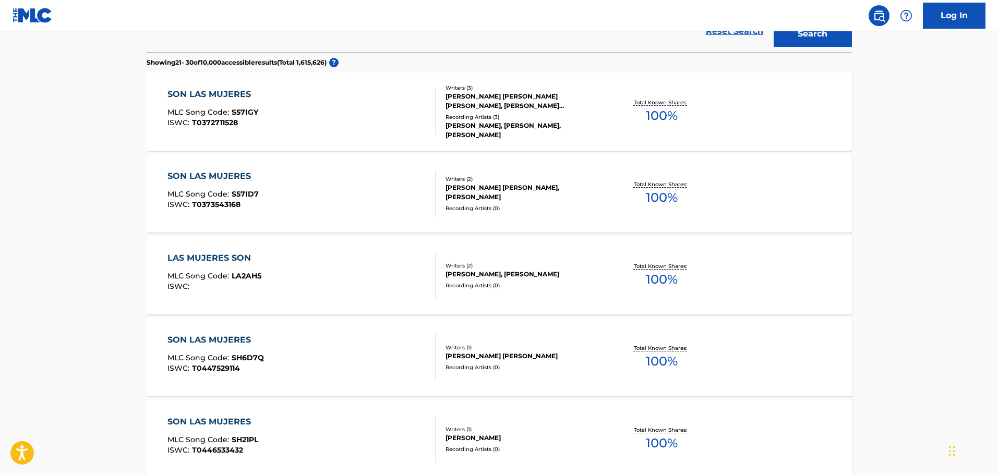
scroll to position [260, 0]
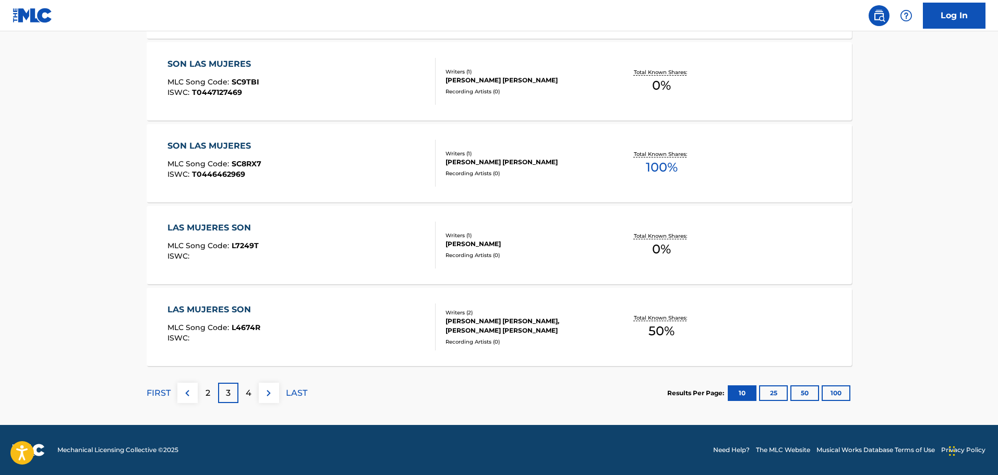
click at [247, 398] on p "4" at bounding box center [249, 393] width 6 height 13
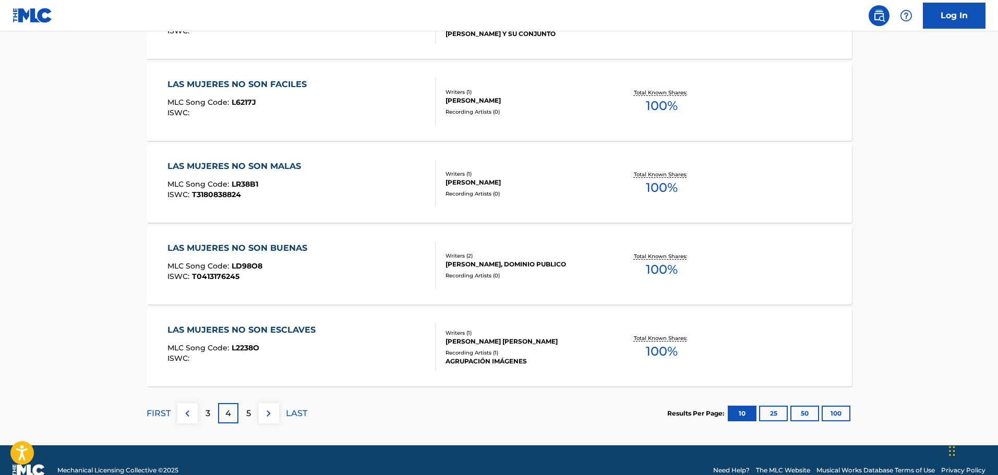
scroll to position [834, 0]
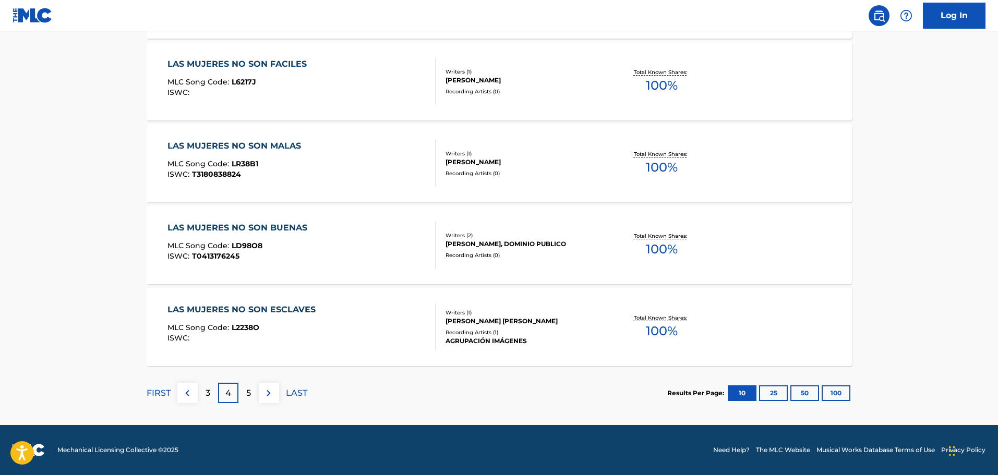
click at [243, 395] on div "5" at bounding box center [248, 393] width 20 height 20
